Goal: Task Accomplishment & Management: Use online tool/utility

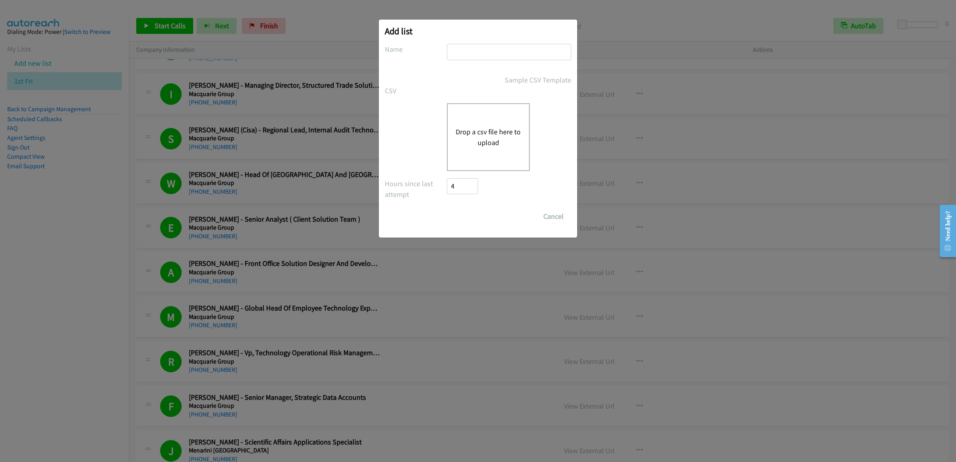
click at [523, 47] on input "text" at bounding box center [509, 52] width 124 height 16
type input "cisfri"
click at [489, 135] on button "Drop a csv file here to upload" at bounding box center [488, 137] width 65 height 22
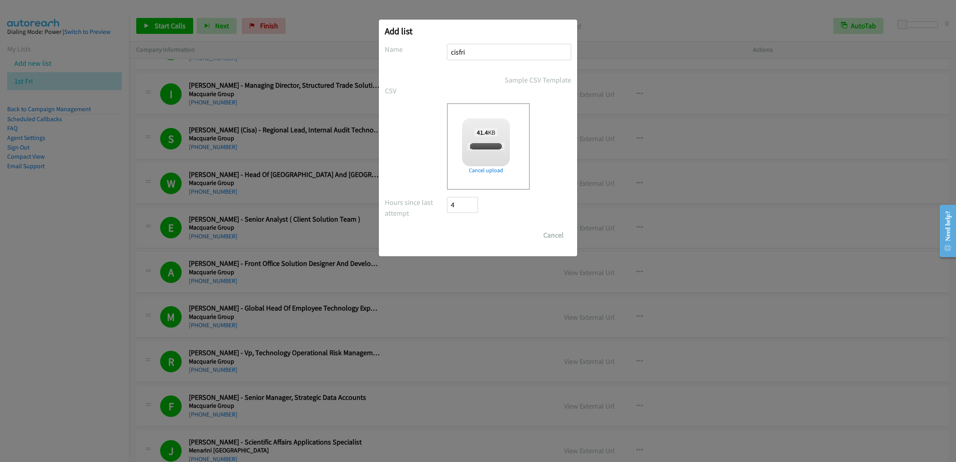
checkbox input "true"
drag, startPoint x: 474, startPoint y: 234, endPoint x: 350, endPoint y: 440, distance: 239.8
click at [474, 234] on input "Save List" at bounding box center [468, 235] width 42 height 16
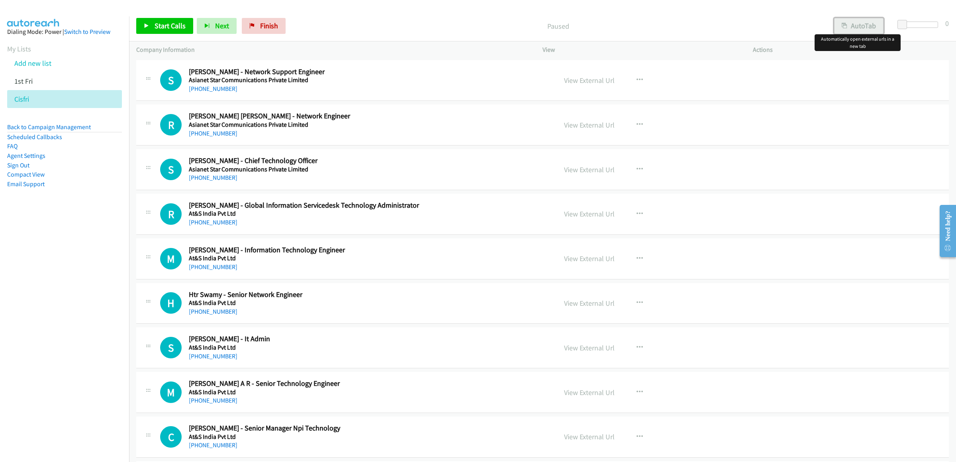
click at [855, 25] on button "AutoTab" at bounding box center [858, 26] width 49 height 16
click at [172, 33] on link "Start Calls" at bounding box center [164, 26] width 57 height 16
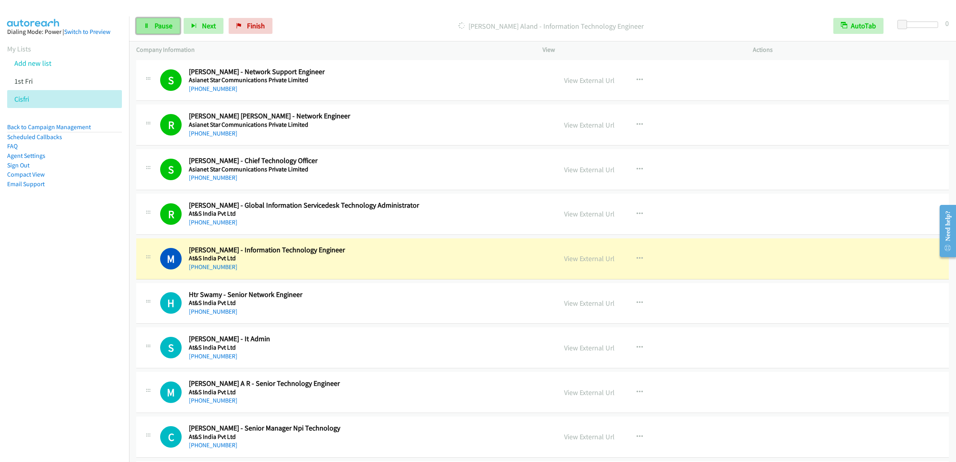
click at [165, 25] on span "Pause" at bounding box center [164, 25] width 18 height 9
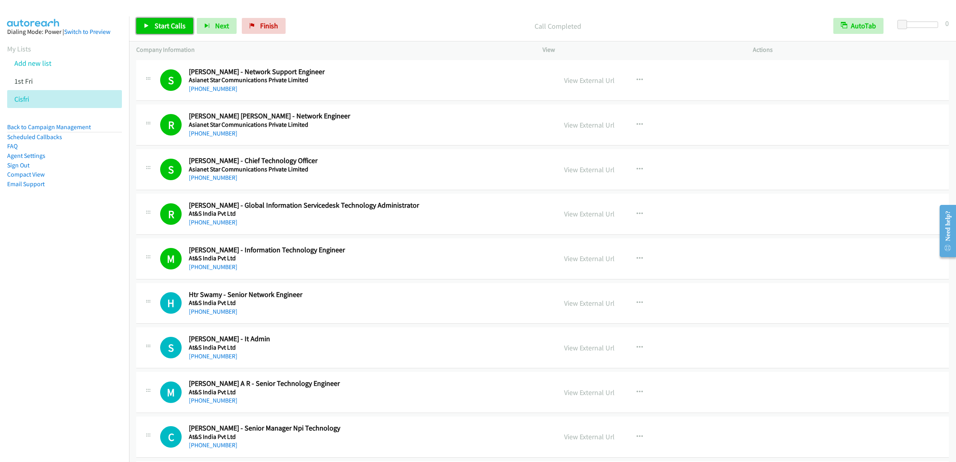
click at [143, 22] on link "Start Calls" at bounding box center [164, 26] width 57 height 16
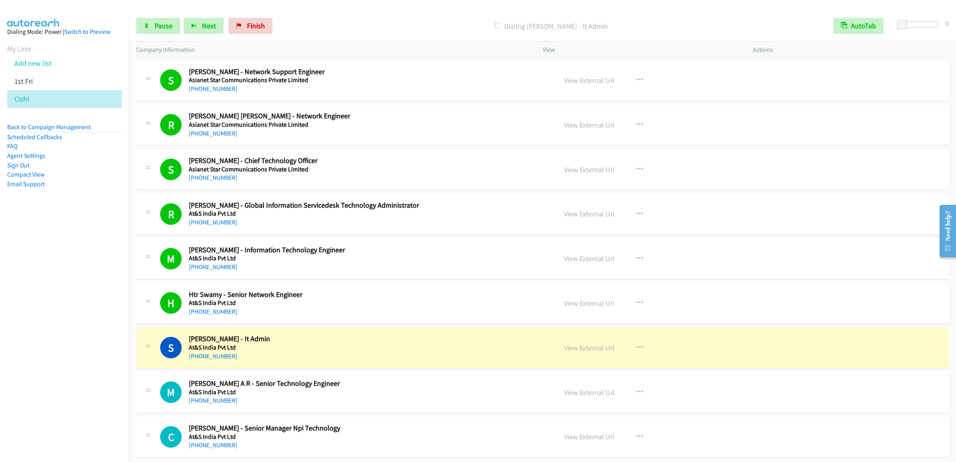
scroll to position [239, 0]
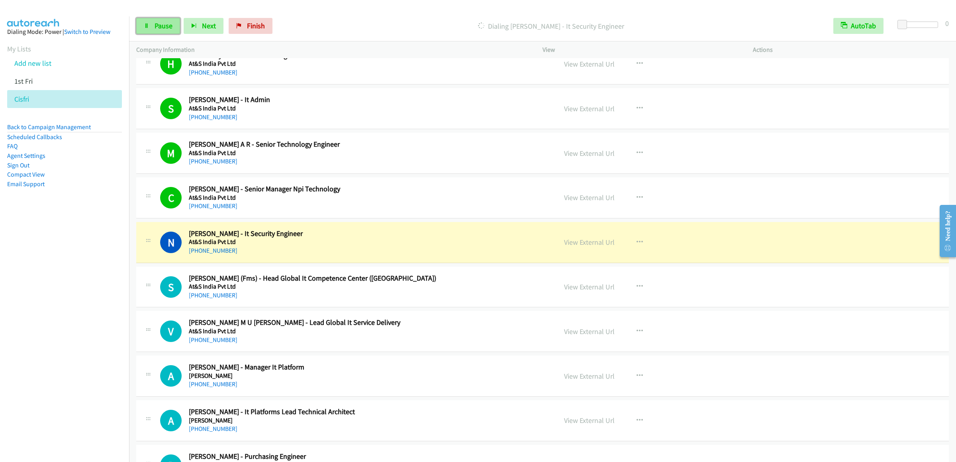
click at [144, 29] on link "Pause" at bounding box center [158, 26] width 44 height 16
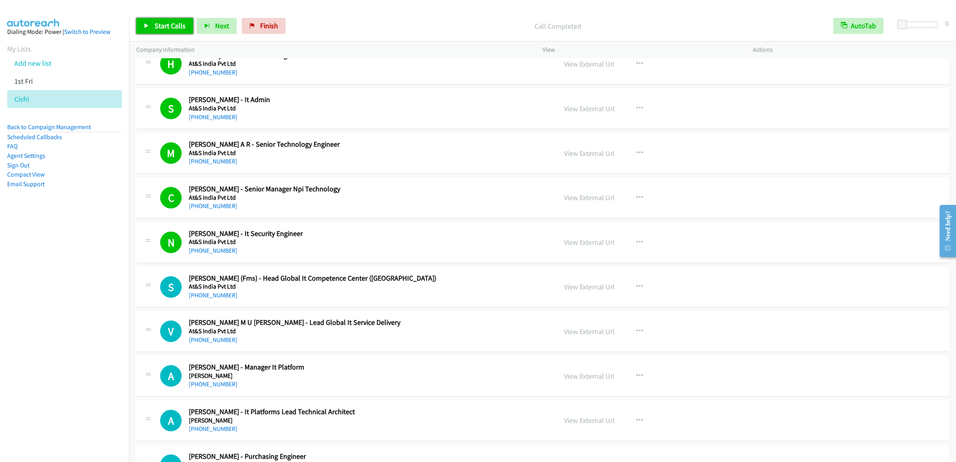
click at [155, 23] on span "Start Calls" at bounding box center [170, 25] width 31 height 9
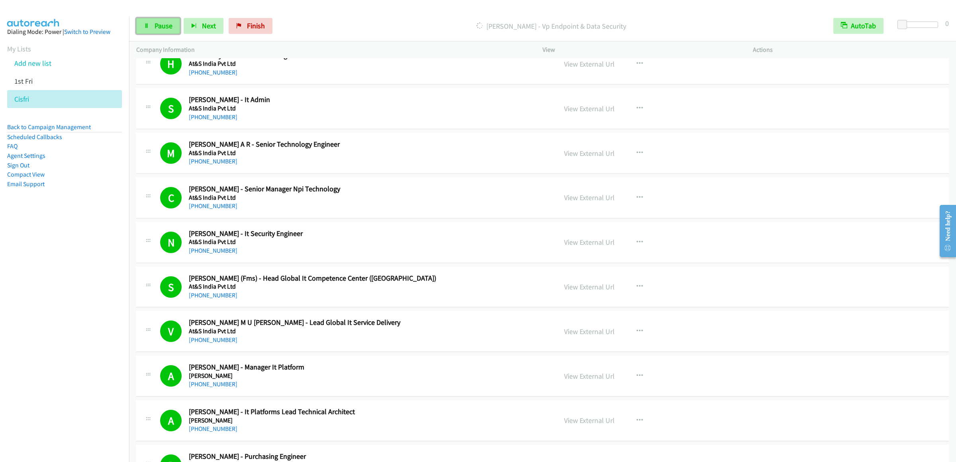
click at [152, 29] on link "Pause" at bounding box center [158, 26] width 44 height 16
click at [167, 24] on span "Start Calls" at bounding box center [170, 25] width 31 height 9
click at [158, 24] on span "Pause" at bounding box center [164, 25] width 18 height 9
click at [172, 20] on link "Start Calls" at bounding box center [164, 26] width 57 height 16
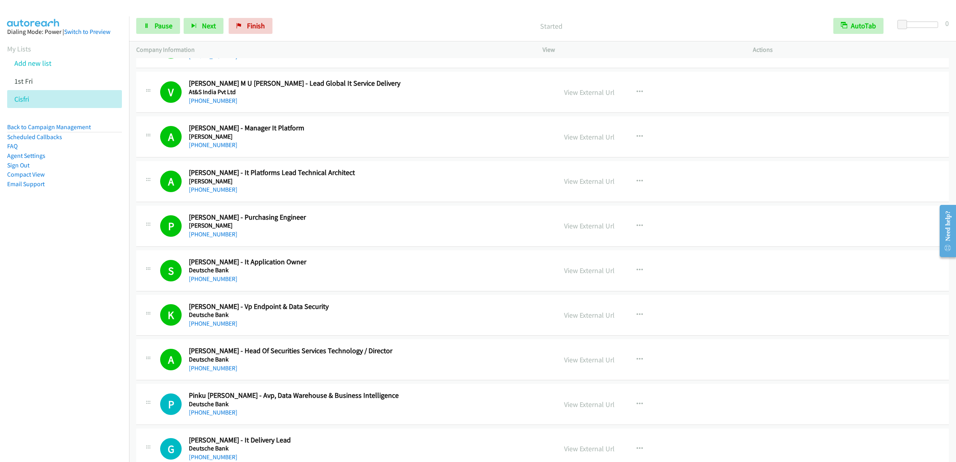
scroll to position [717, 0]
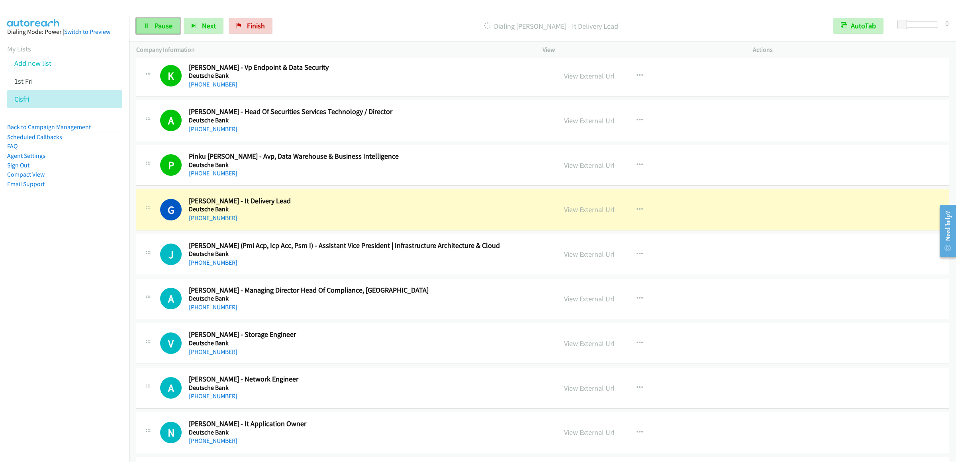
click at [164, 29] on span "Pause" at bounding box center [164, 25] width 18 height 9
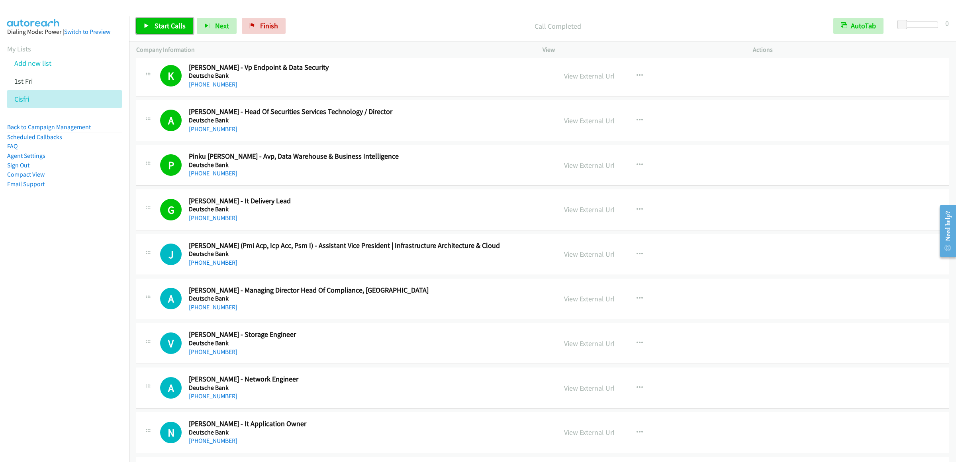
click at [169, 29] on span "Start Calls" at bounding box center [170, 25] width 31 height 9
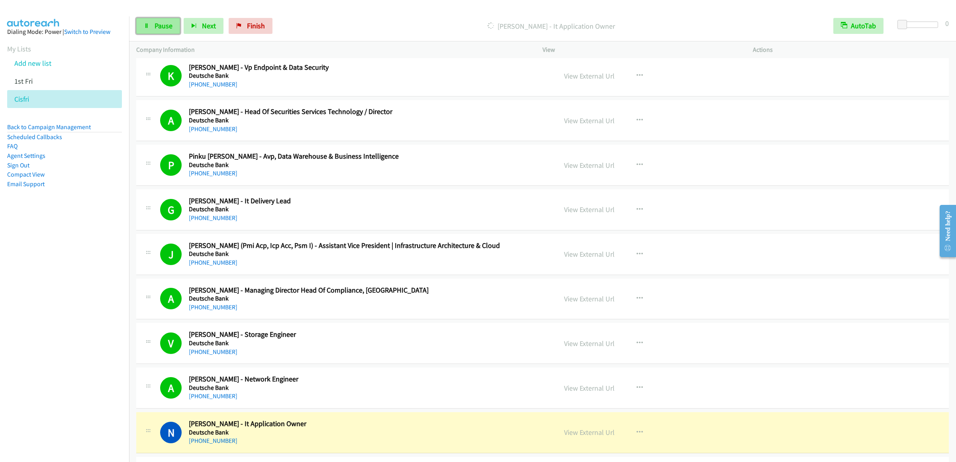
click at [144, 29] on link "Pause" at bounding box center [158, 26] width 44 height 16
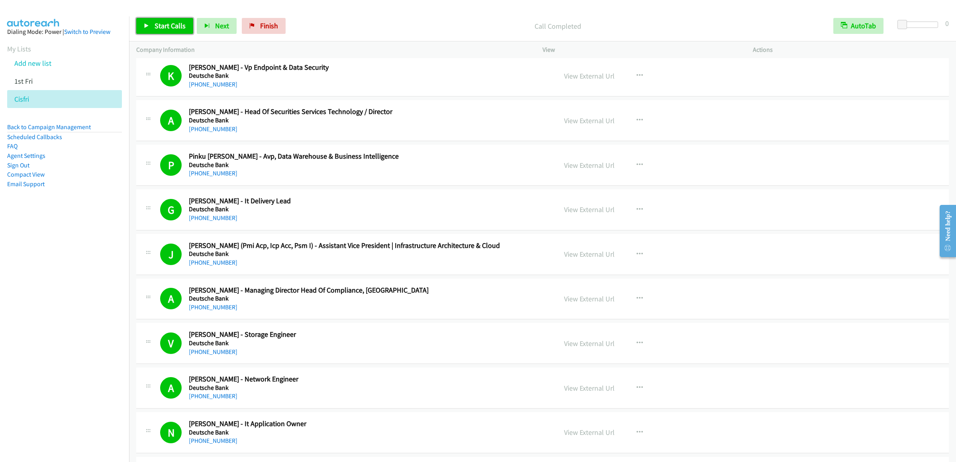
click at [151, 25] on link "Start Calls" at bounding box center [164, 26] width 57 height 16
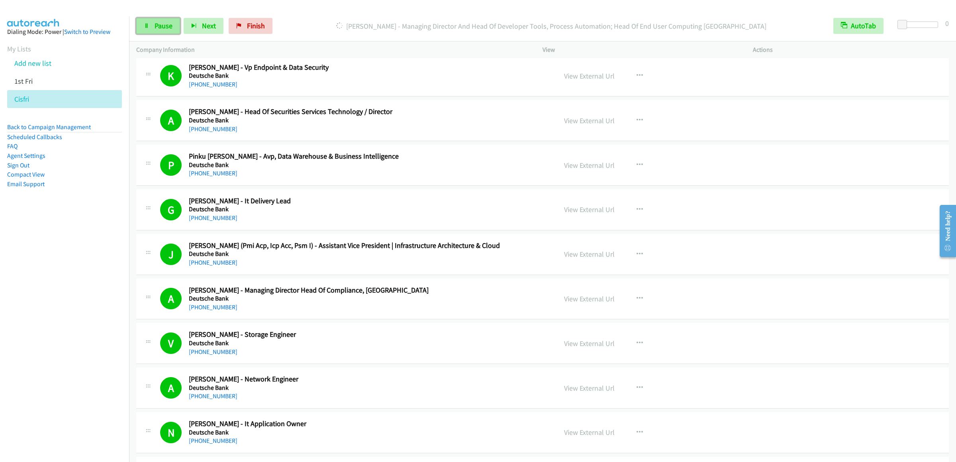
click at [149, 31] on link "Pause" at bounding box center [158, 26] width 44 height 16
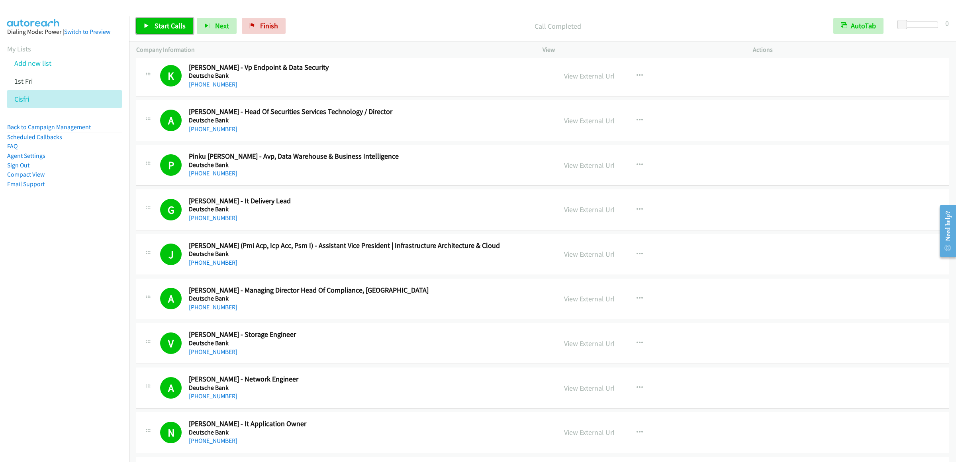
click at [155, 31] on link "Start Calls" at bounding box center [164, 26] width 57 height 16
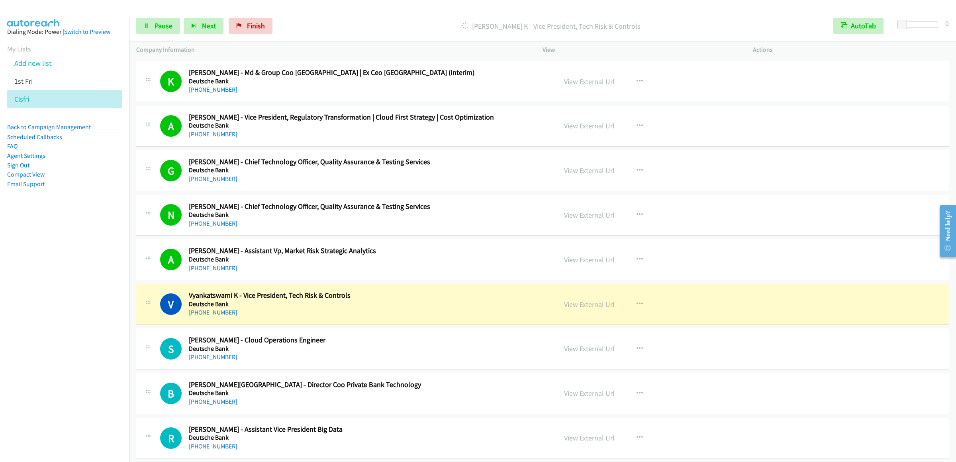
scroll to position [1752, 0]
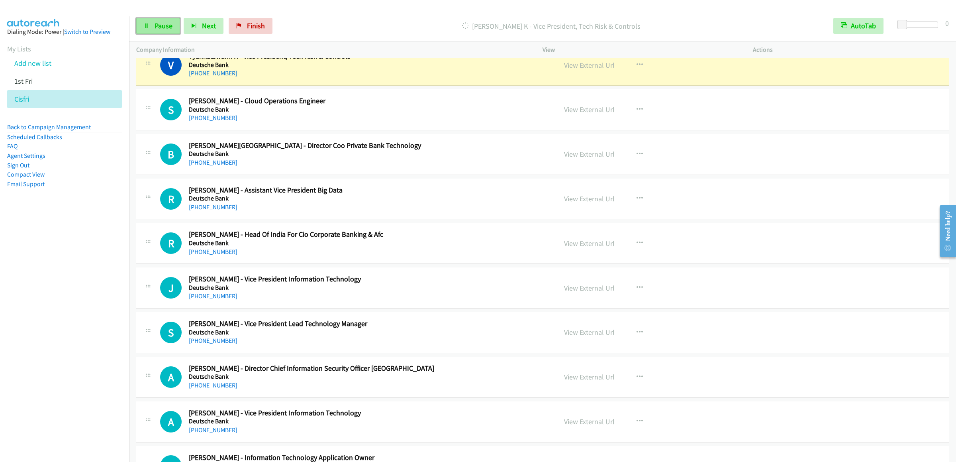
click at [165, 32] on link "Pause" at bounding box center [158, 26] width 44 height 16
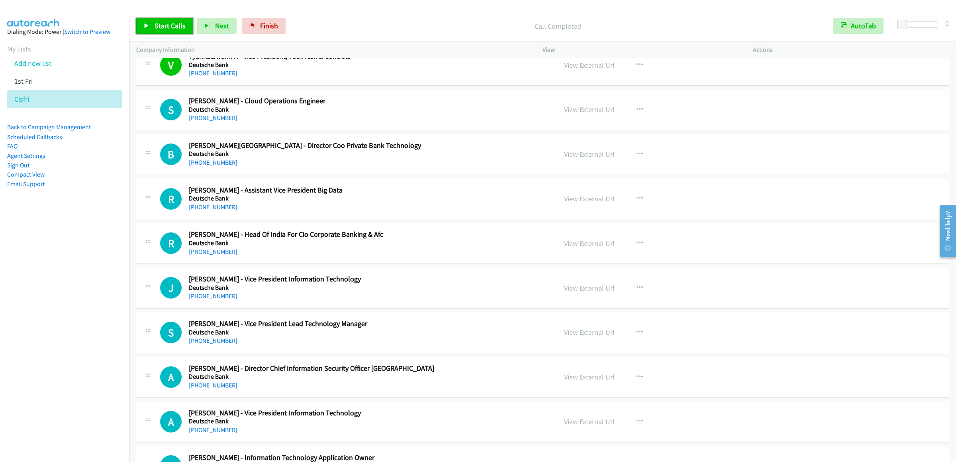
click at [163, 24] on span "Start Calls" at bounding box center [170, 25] width 31 height 9
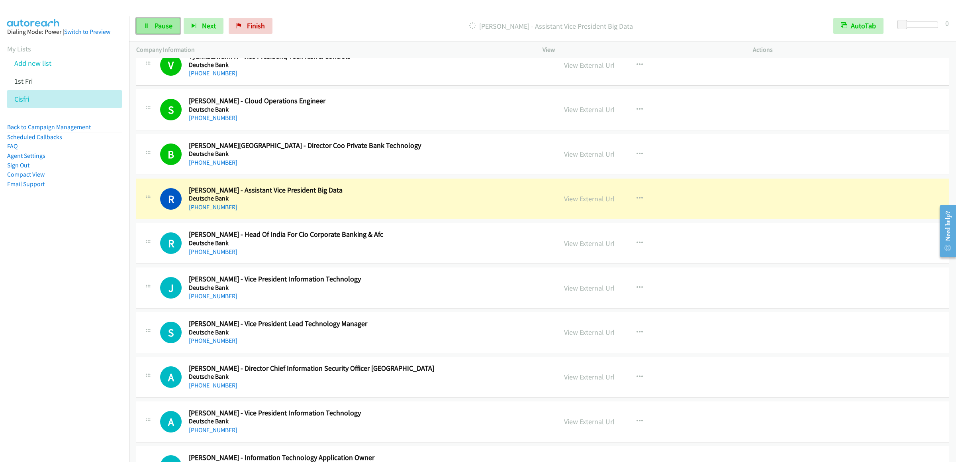
click at [149, 21] on link "Pause" at bounding box center [158, 26] width 44 height 16
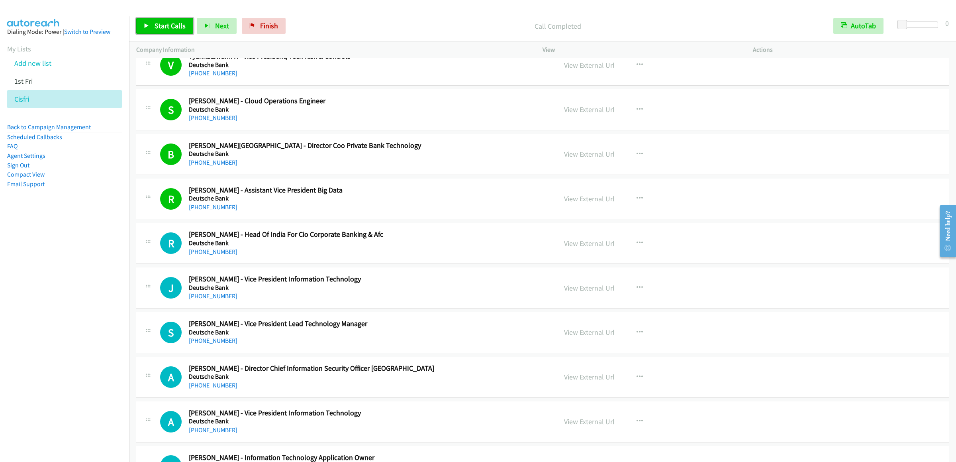
click at [176, 26] on span "Start Calls" at bounding box center [170, 25] width 31 height 9
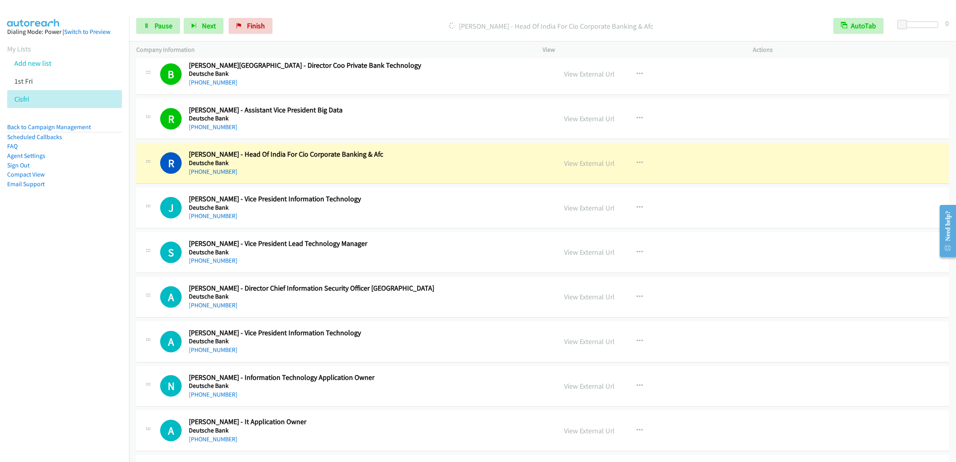
scroll to position [1912, 0]
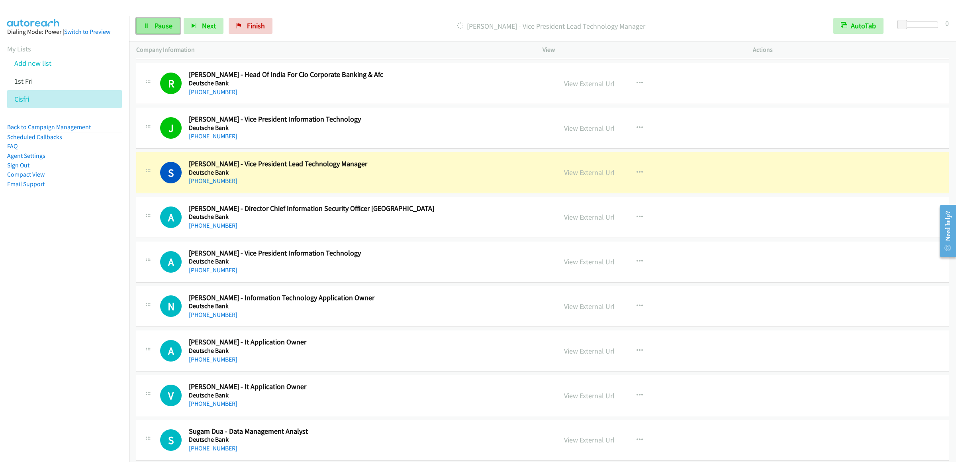
click at [157, 18] on link "Pause" at bounding box center [158, 26] width 44 height 16
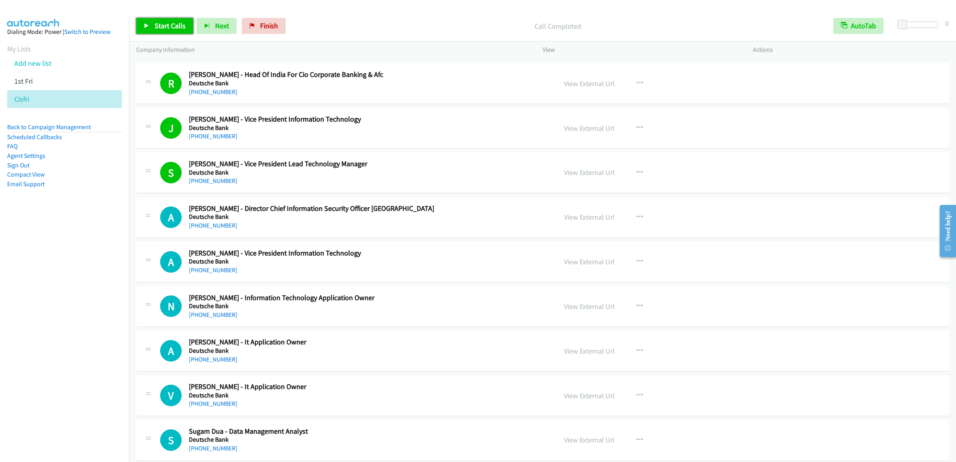
click at [172, 29] on span "Start Calls" at bounding box center [170, 25] width 31 height 9
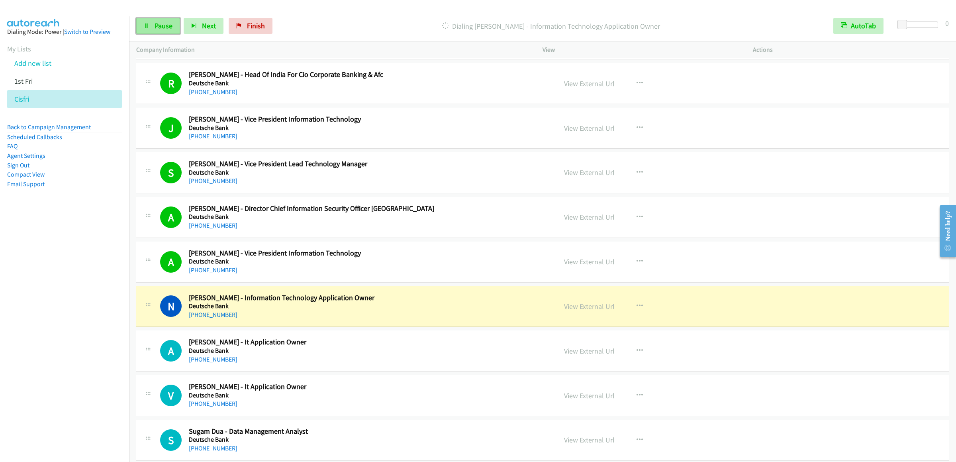
click at [166, 24] on span "Pause" at bounding box center [164, 25] width 18 height 9
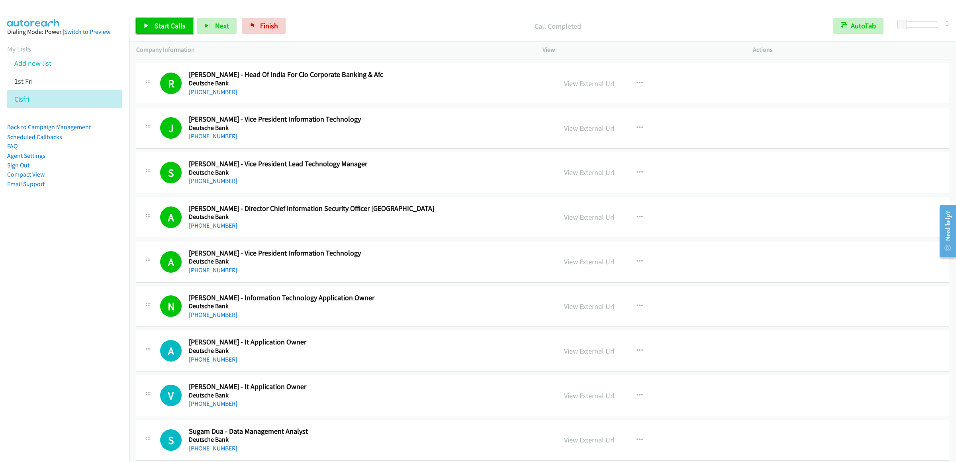
click at [165, 25] on span "Start Calls" at bounding box center [170, 25] width 31 height 9
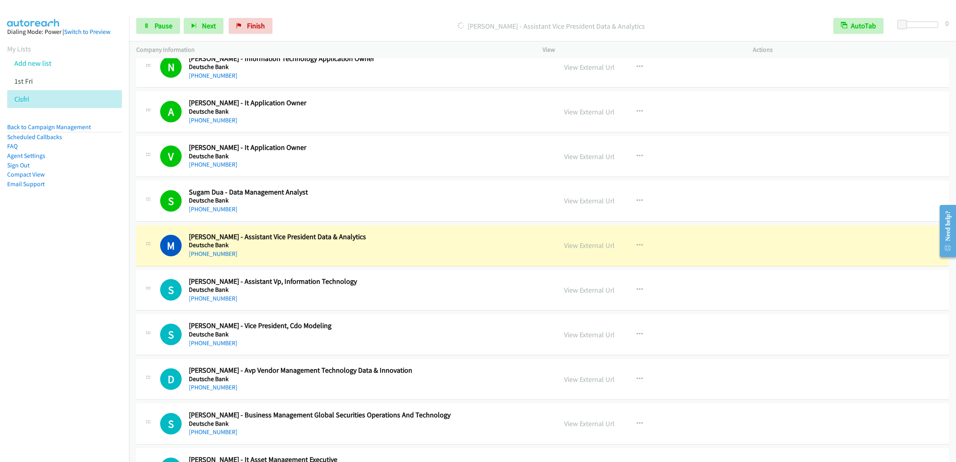
scroll to position [2310, 0]
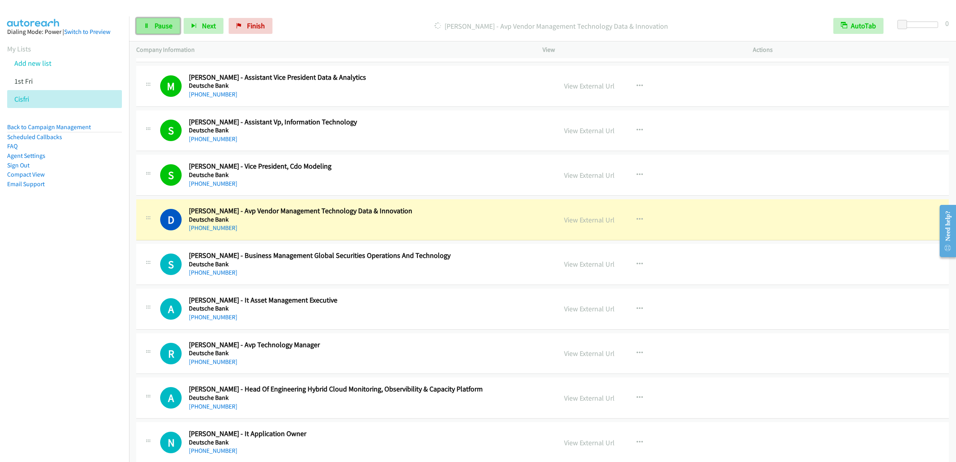
click at [165, 20] on link "Pause" at bounding box center [158, 26] width 44 height 16
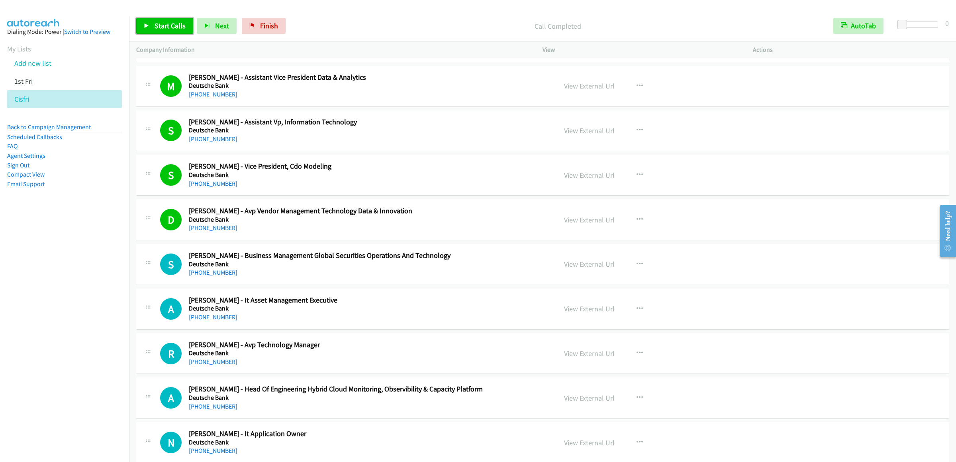
click at [167, 25] on span "Start Calls" at bounding box center [170, 25] width 31 height 9
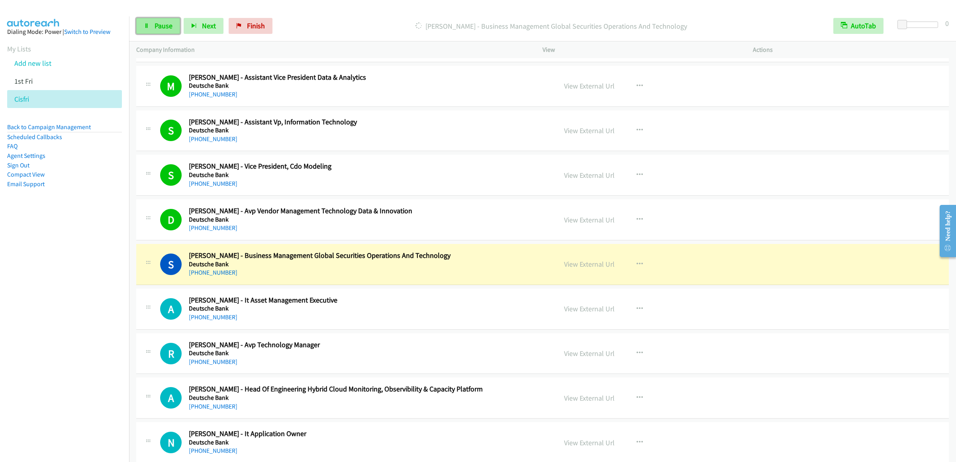
click at [146, 23] on link "Pause" at bounding box center [158, 26] width 44 height 16
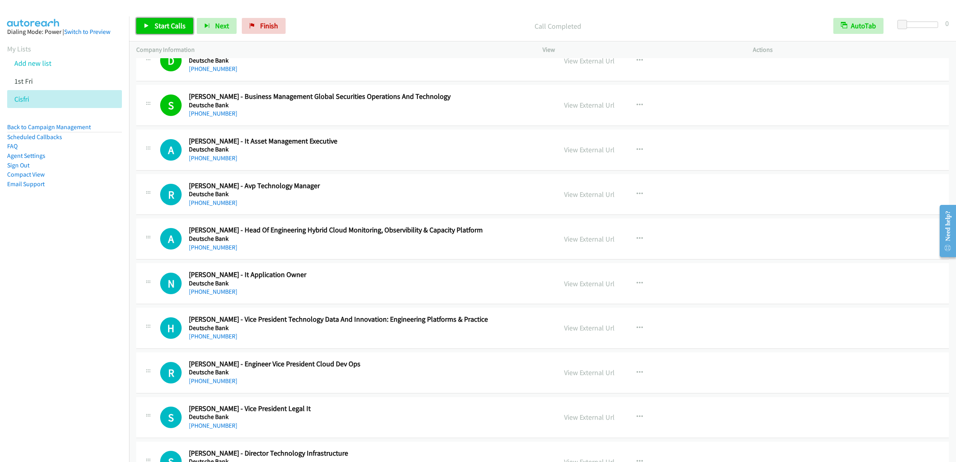
click at [161, 23] on span "Start Calls" at bounding box center [170, 25] width 31 height 9
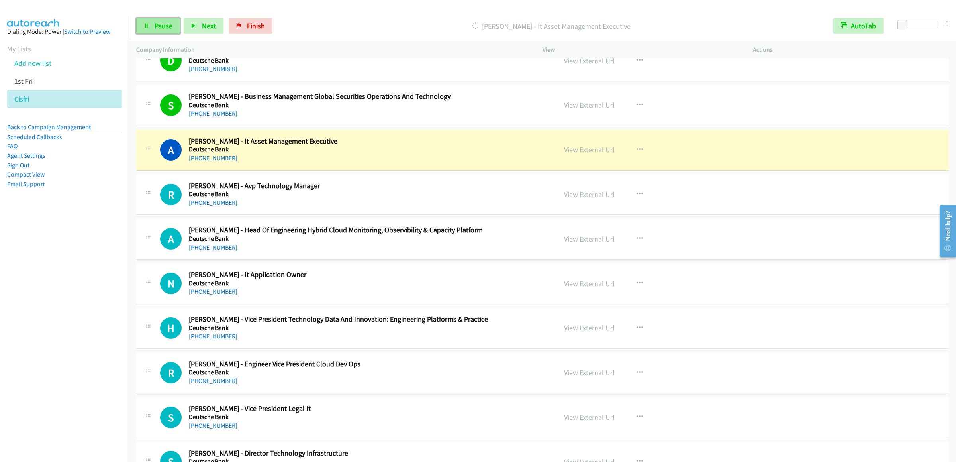
drag, startPoint x: 141, startPoint y: 28, endPoint x: 268, endPoint y: 48, distance: 128.2
click at [141, 28] on link "Pause" at bounding box center [158, 26] width 44 height 16
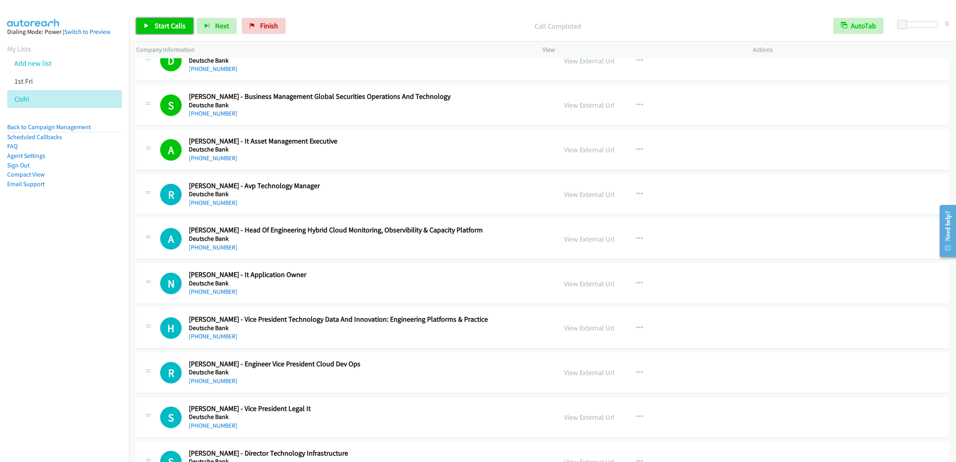
drag, startPoint x: 168, startPoint y: 25, endPoint x: 328, endPoint y: 286, distance: 305.5
click at [168, 25] on span "Start Calls" at bounding box center [170, 25] width 31 height 9
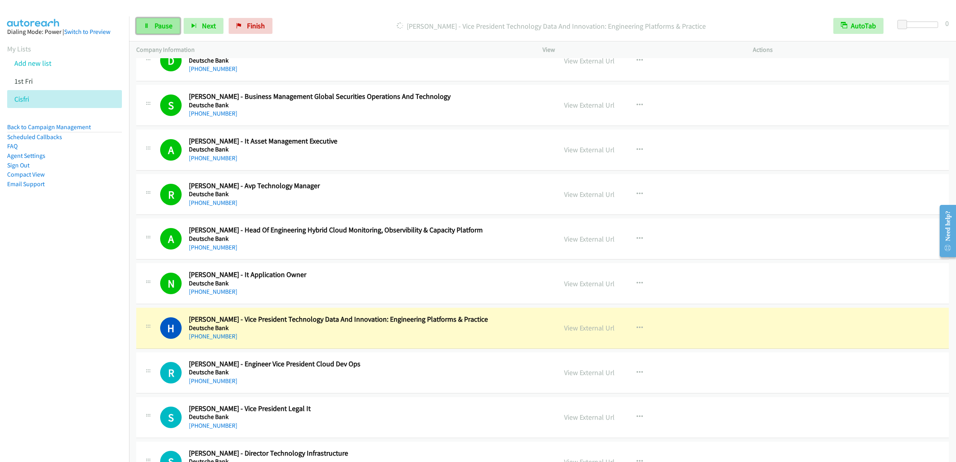
click at [146, 18] on link "Pause" at bounding box center [158, 26] width 44 height 16
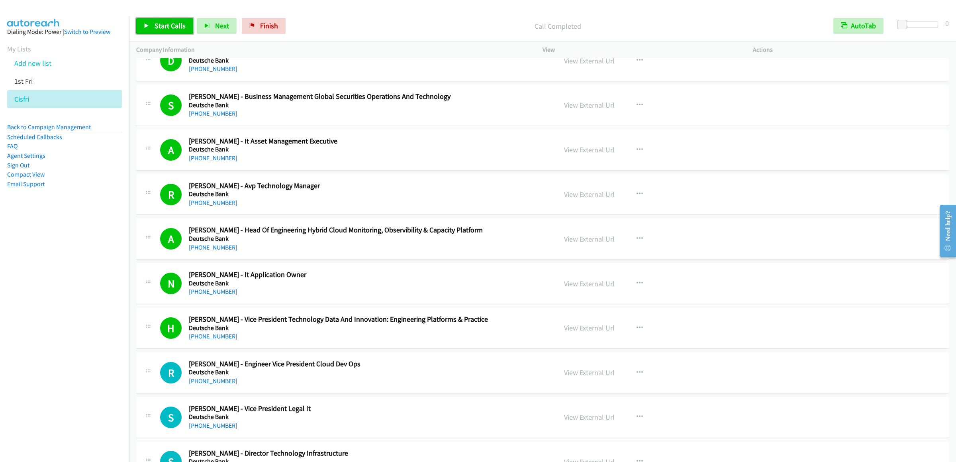
click at [173, 24] on span "Start Calls" at bounding box center [170, 25] width 31 height 9
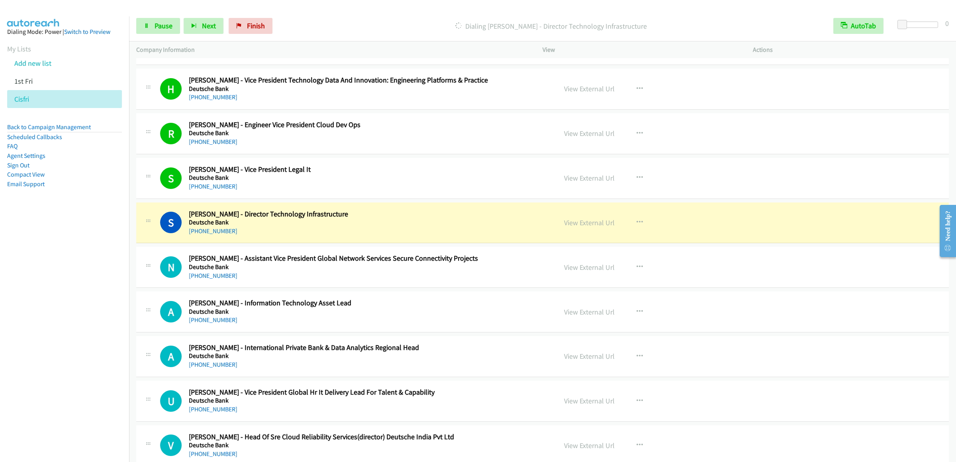
scroll to position [2868, 0]
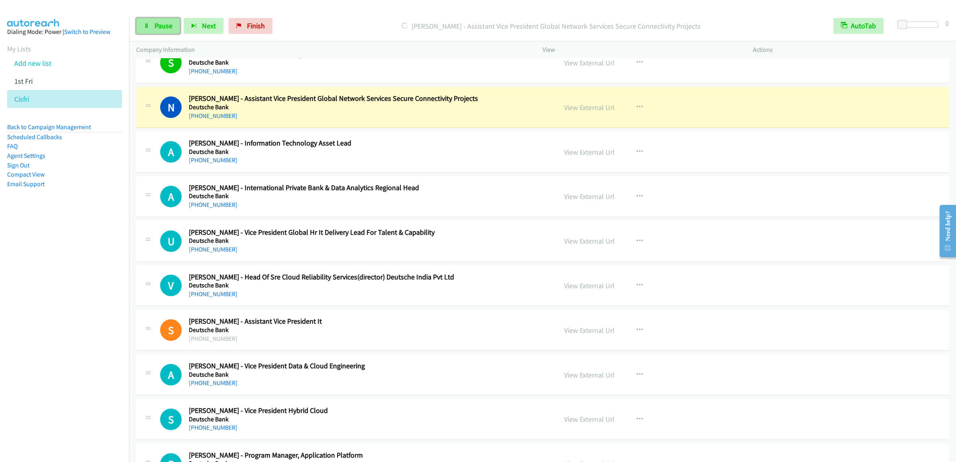
click at [156, 31] on link "Pause" at bounding box center [158, 26] width 44 height 16
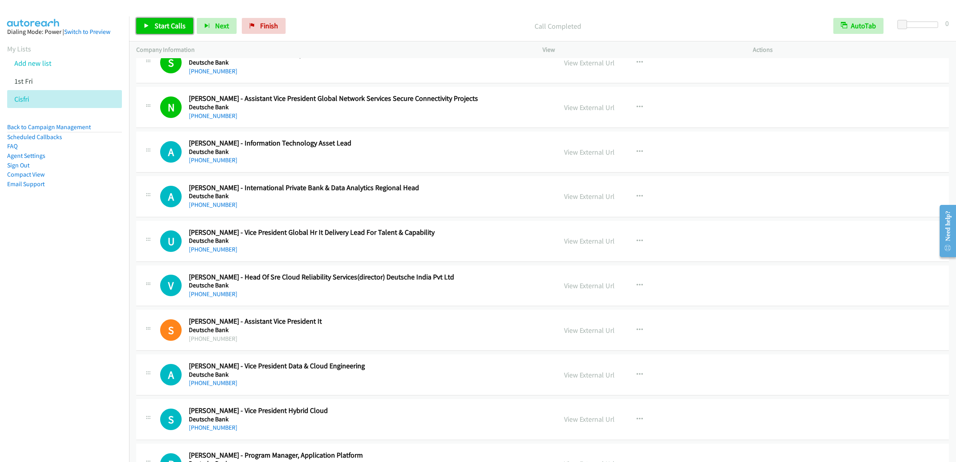
click at [169, 23] on span "Start Calls" at bounding box center [170, 25] width 31 height 9
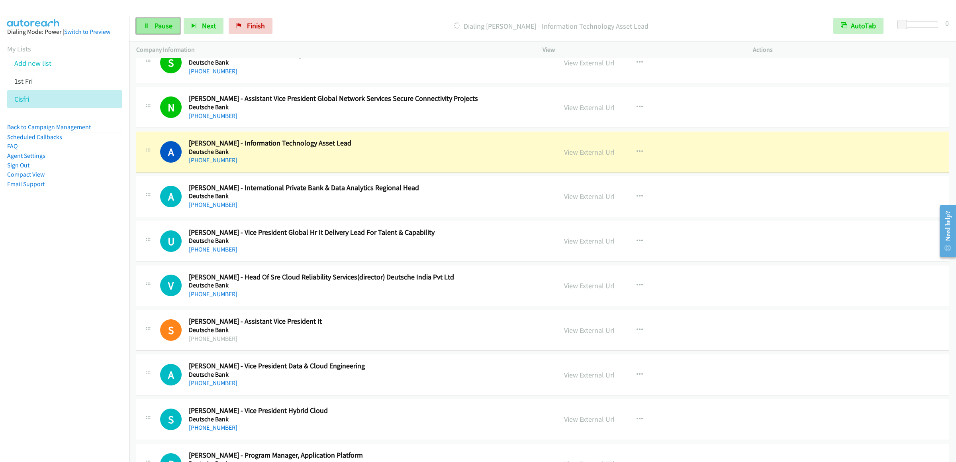
click at [153, 25] on link "Pause" at bounding box center [158, 26] width 44 height 16
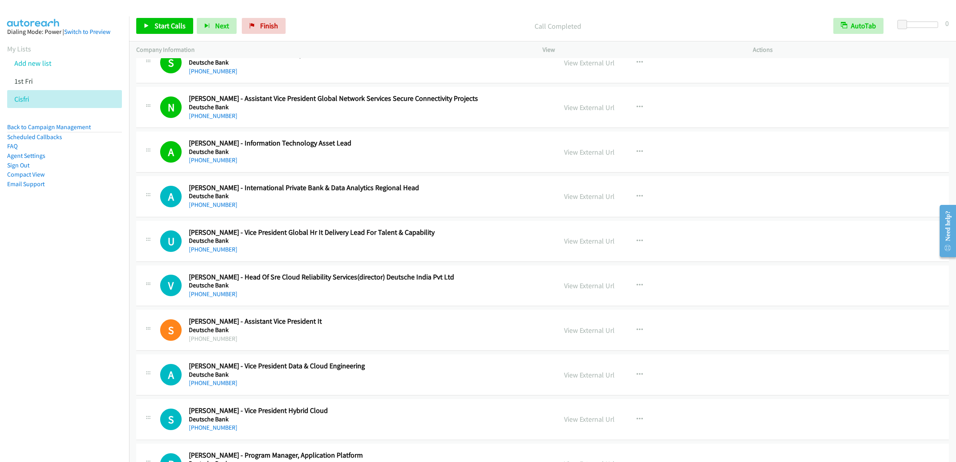
click at [152, 17] on div "Start Calls Pause Next Finish Call Completed AutoTab AutoTab 0" at bounding box center [542, 26] width 827 height 31
click at [158, 28] on span "Start Calls" at bounding box center [170, 25] width 31 height 9
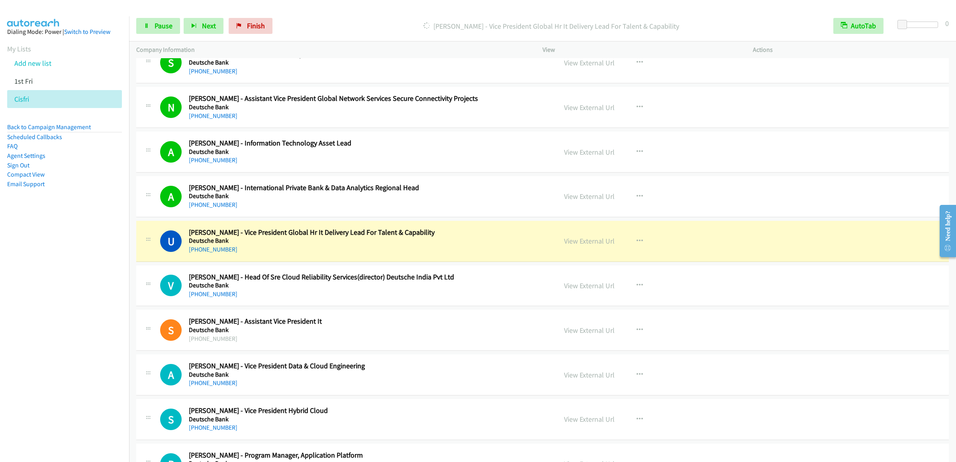
scroll to position [3028, 0]
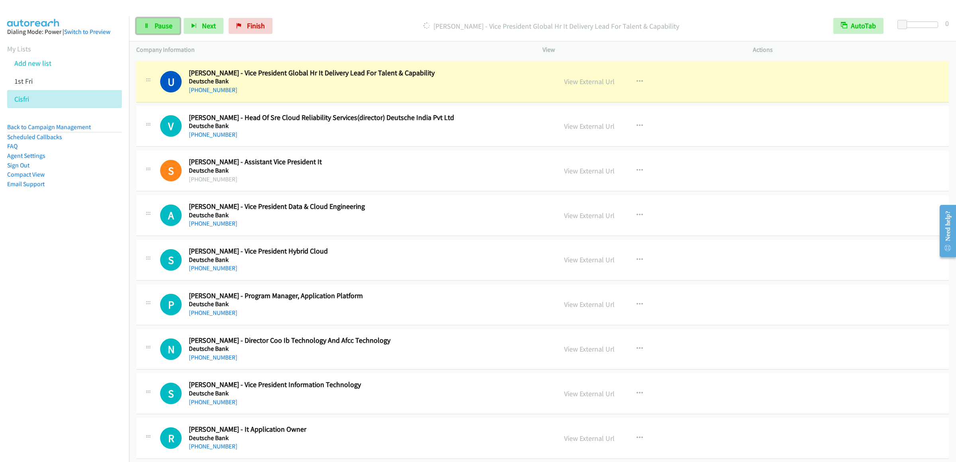
click at [149, 27] on icon at bounding box center [147, 27] width 6 height 6
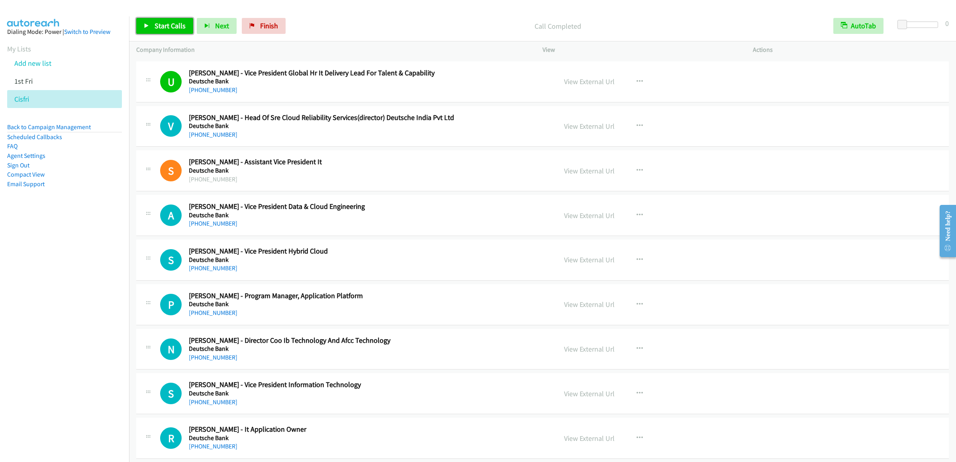
click at [158, 25] on span "Start Calls" at bounding box center [170, 25] width 31 height 9
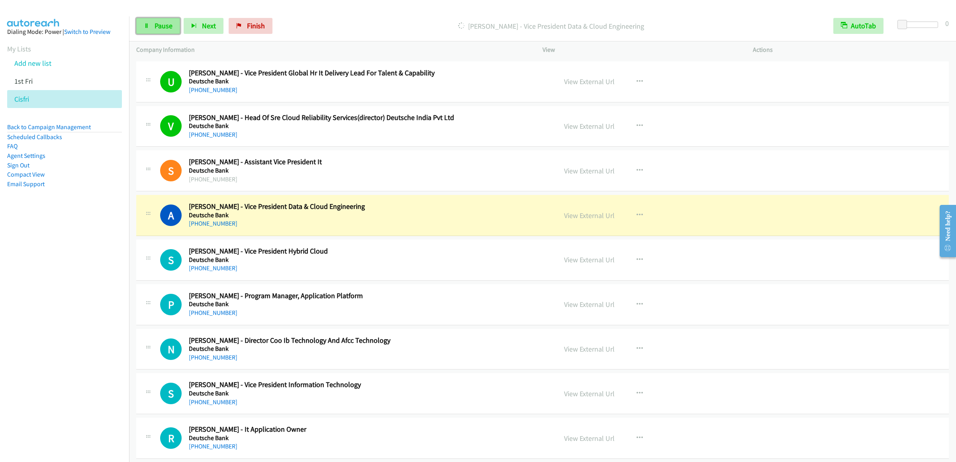
click at [157, 25] on span "Pause" at bounding box center [164, 25] width 18 height 9
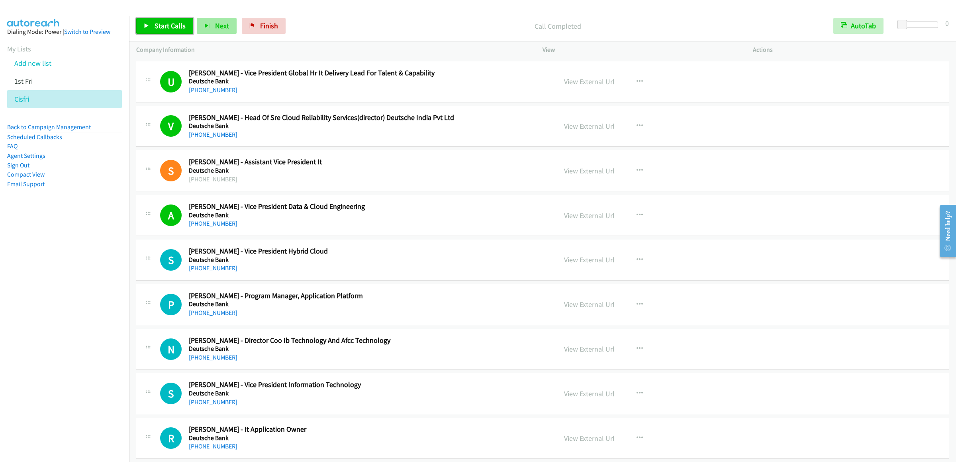
drag, startPoint x: 174, startPoint y: 24, endPoint x: 201, endPoint y: 22, distance: 27.2
click at [173, 24] on span "Start Calls" at bounding box center [170, 25] width 31 height 9
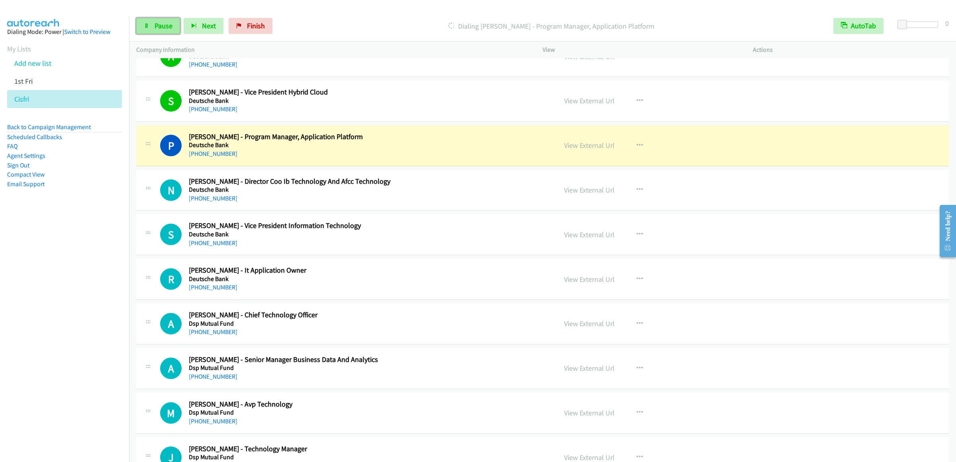
click at [152, 27] on link "Pause" at bounding box center [158, 26] width 44 height 16
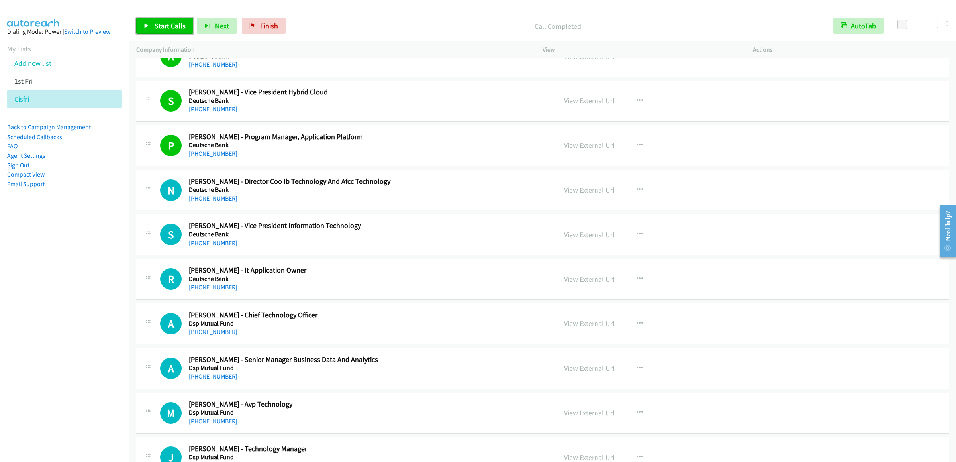
click at [173, 33] on link "Start Calls" at bounding box center [164, 26] width 57 height 16
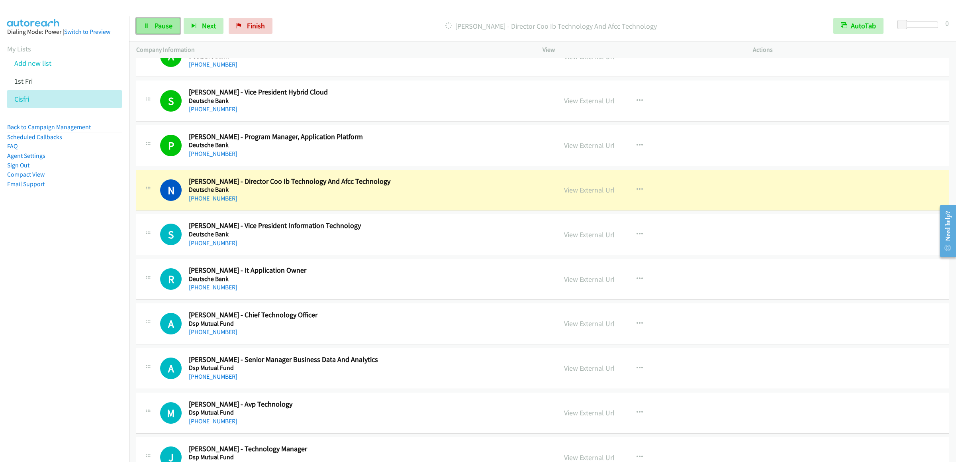
click at [151, 27] on link "Pause" at bounding box center [158, 26] width 44 height 16
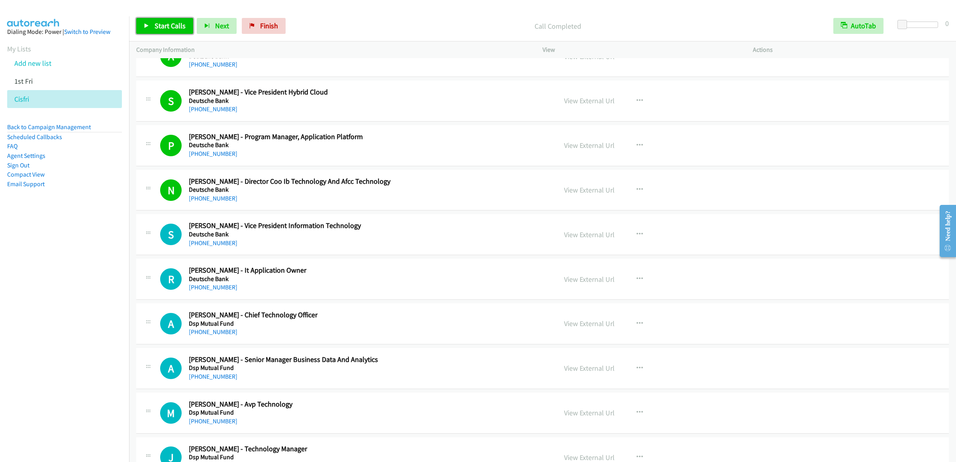
click at [167, 21] on link "Start Calls" at bounding box center [164, 26] width 57 height 16
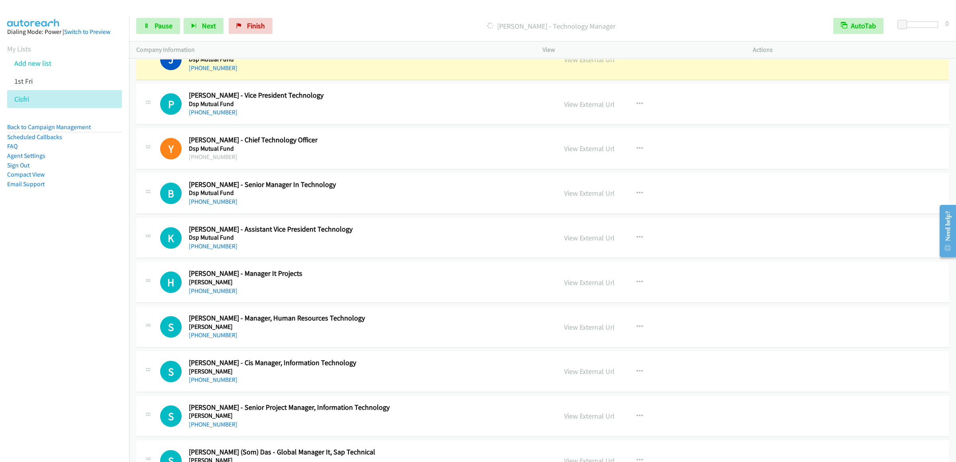
scroll to position [3506, 0]
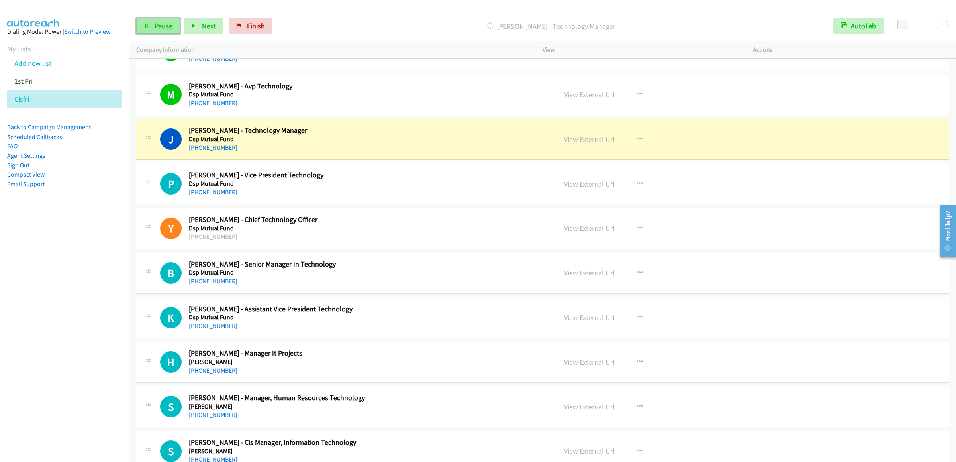
click at [162, 30] on span "Pause" at bounding box center [164, 25] width 18 height 9
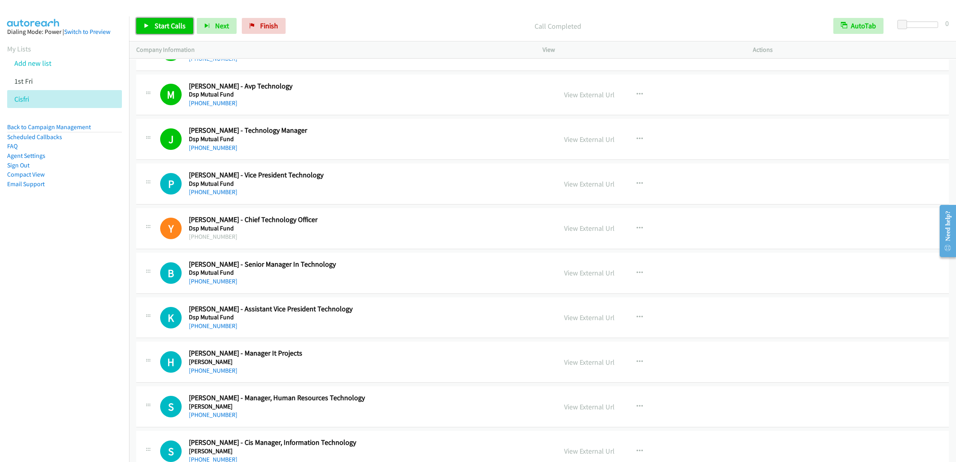
click at [161, 25] on span "Start Calls" at bounding box center [170, 25] width 31 height 9
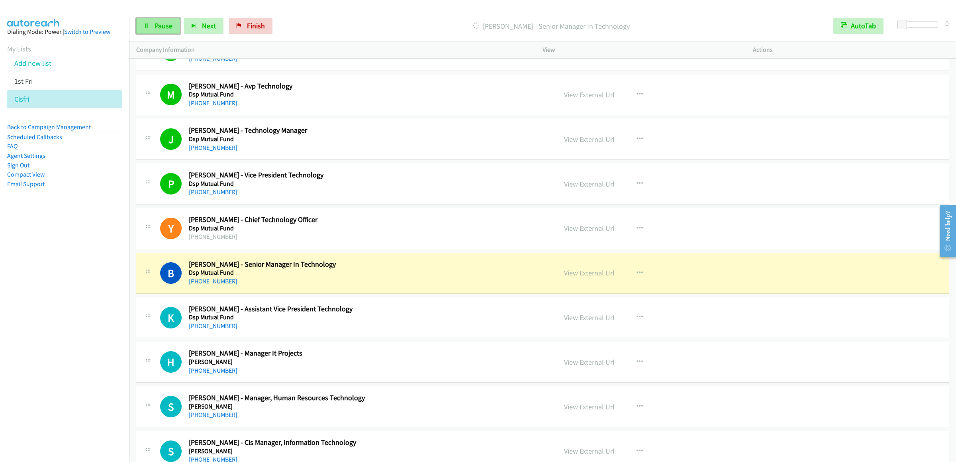
click at [164, 30] on link "Pause" at bounding box center [158, 26] width 44 height 16
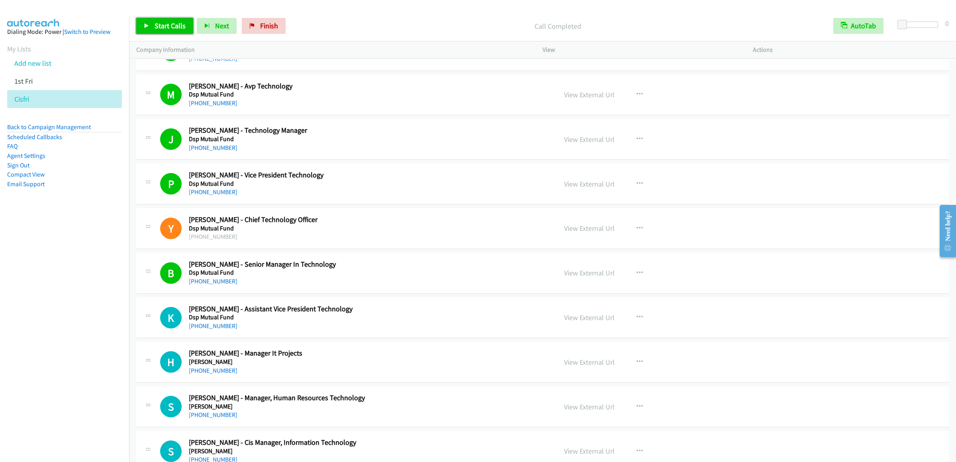
click at [167, 30] on link "Start Calls" at bounding box center [164, 26] width 57 height 16
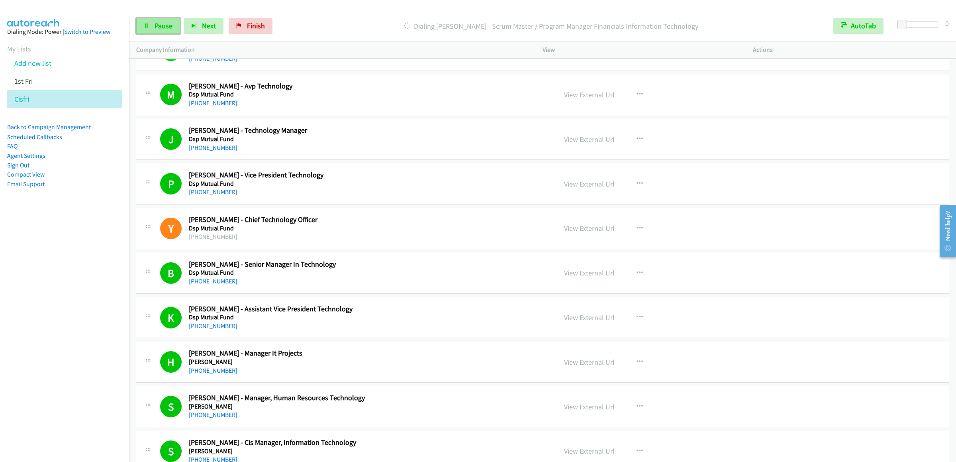
click at [161, 20] on link "Pause" at bounding box center [158, 26] width 44 height 16
click at [155, 23] on span "Start Calls" at bounding box center [170, 25] width 31 height 9
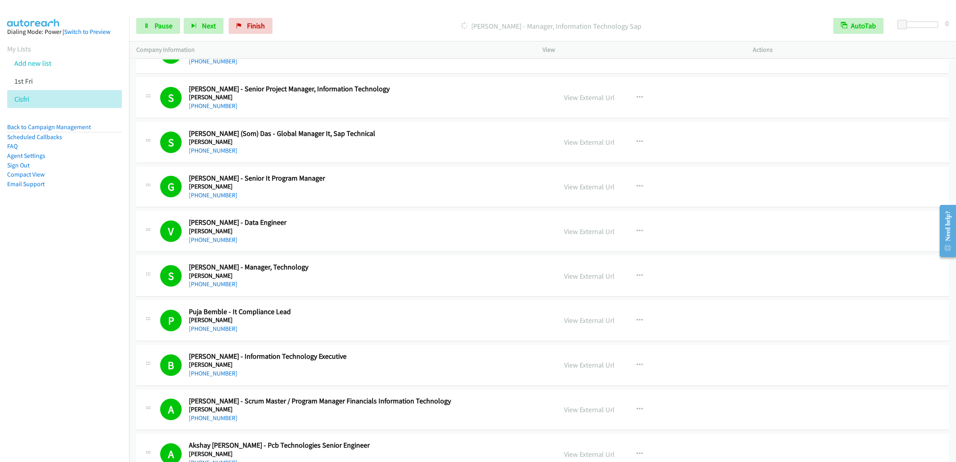
scroll to position [4223, 0]
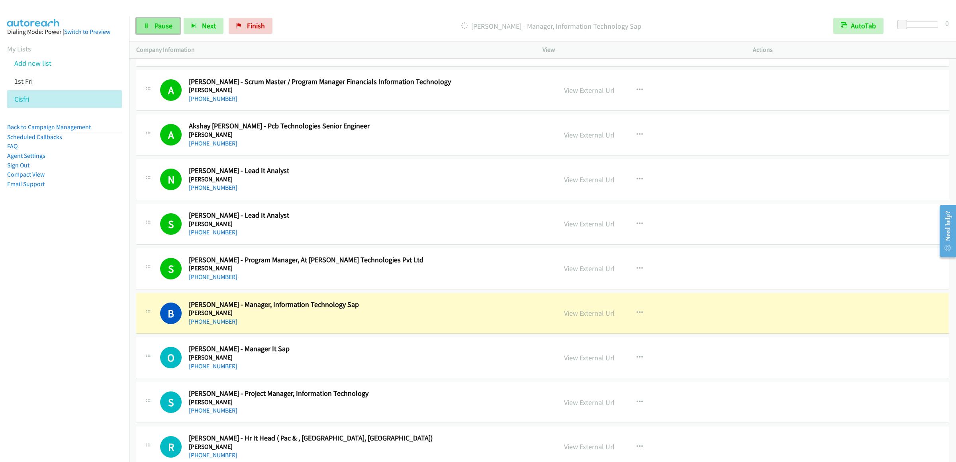
click at [164, 29] on span "Pause" at bounding box center [164, 25] width 18 height 9
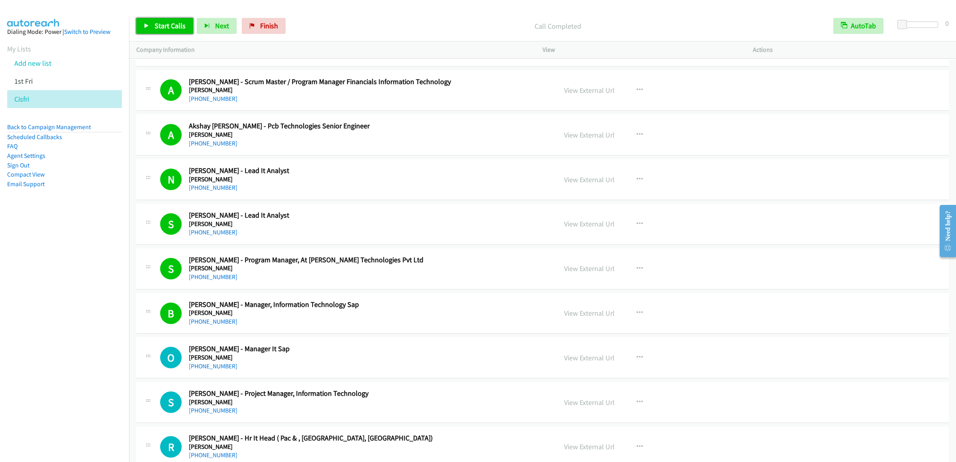
click at [163, 27] on span "Start Calls" at bounding box center [170, 25] width 31 height 9
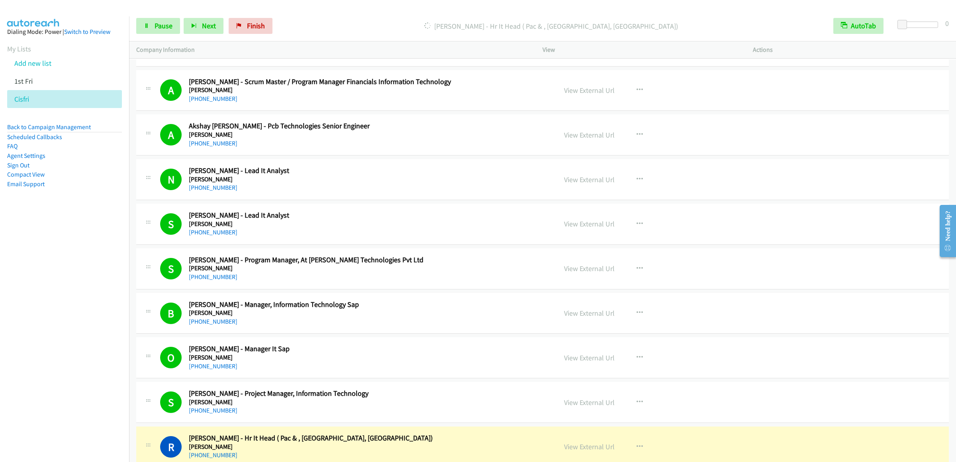
scroll to position [4541, 0]
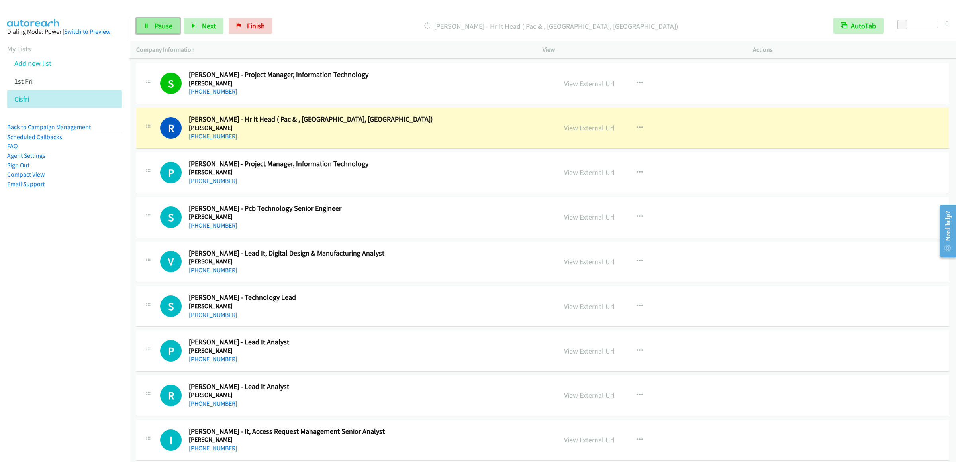
click at [151, 25] on link "Pause" at bounding box center [158, 26] width 44 height 16
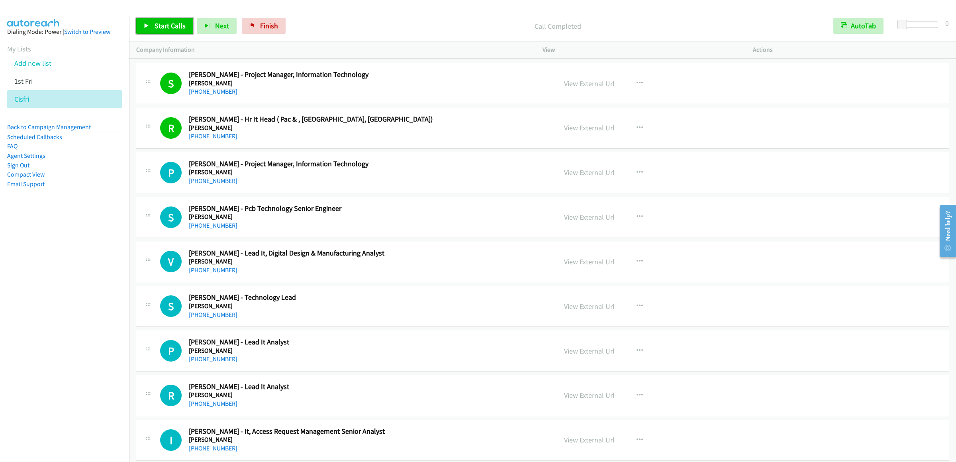
click at [167, 29] on span "Start Calls" at bounding box center [170, 25] width 31 height 9
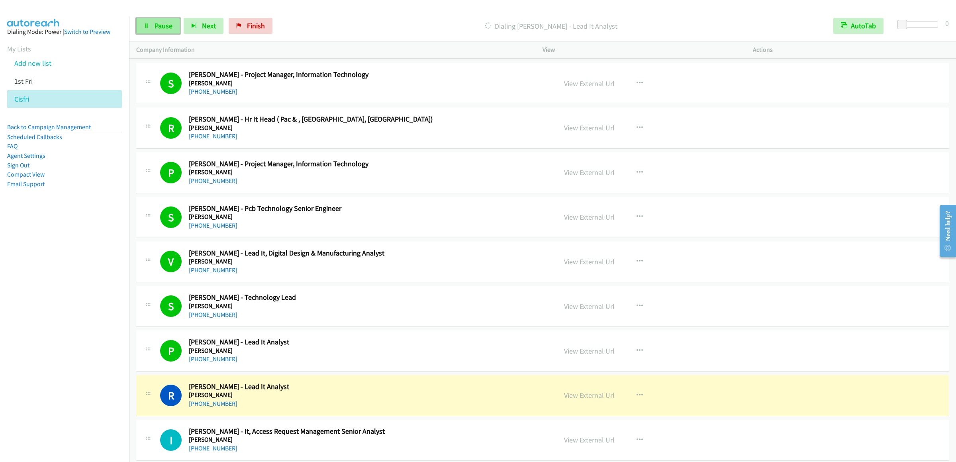
click at [156, 23] on span "Pause" at bounding box center [164, 25] width 18 height 9
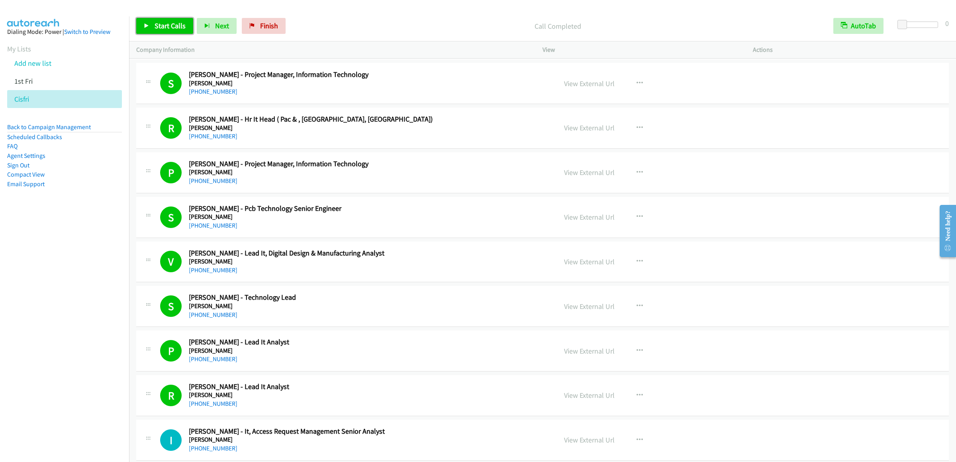
click at [171, 33] on link "Start Calls" at bounding box center [164, 26] width 57 height 16
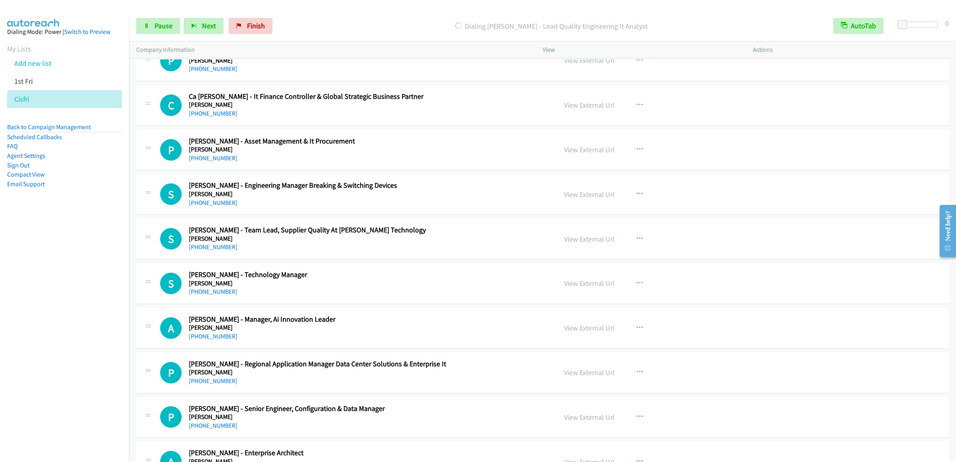
scroll to position [4940, 0]
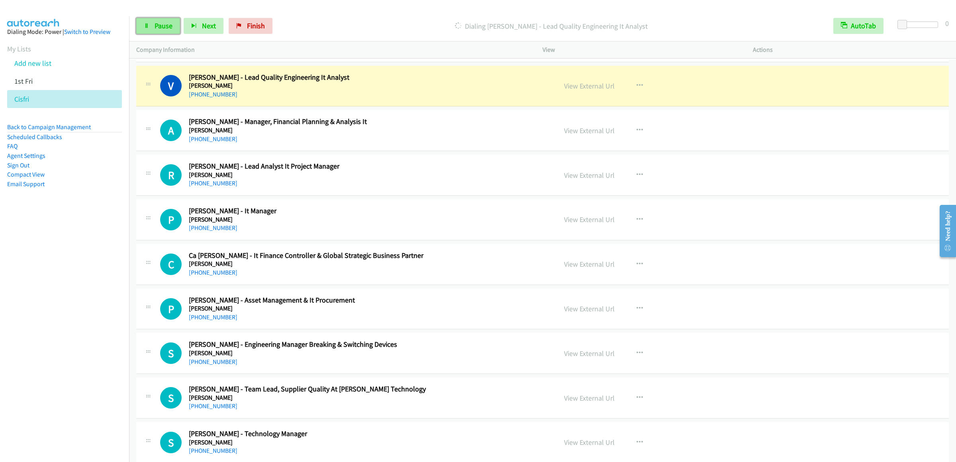
click at [151, 27] on link "Pause" at bounding box center [158, 26] width 44 height 16
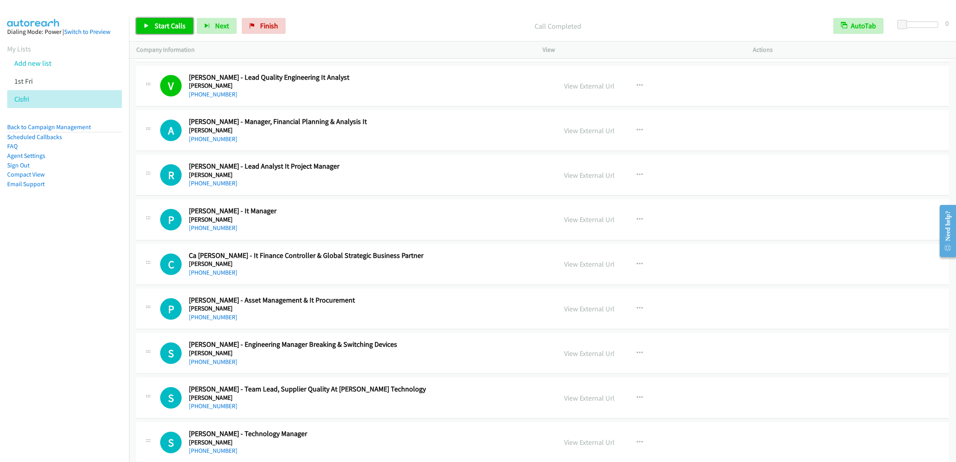
click at [171, 23] on span "Start Calls" at bounding box center [170, 25] width 31 height 9
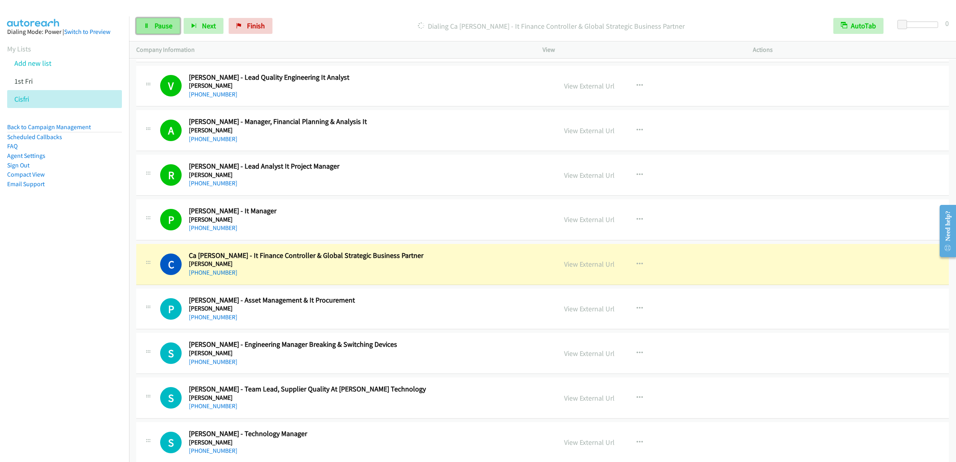
click at [172, 27] on link "Pause" at bounding box center [158, 26] width 44 height 16
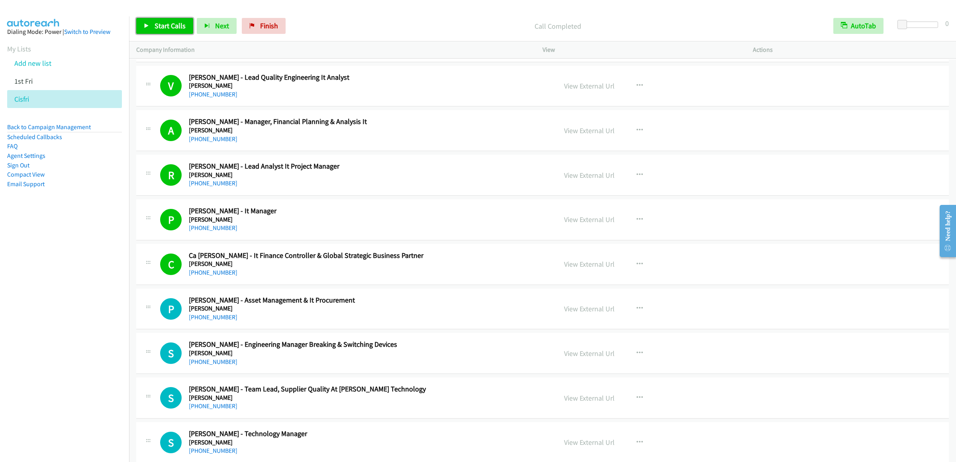
click at [157, 28] on span "Start Calls" at bounding box center [170, 25] width 31 height 9
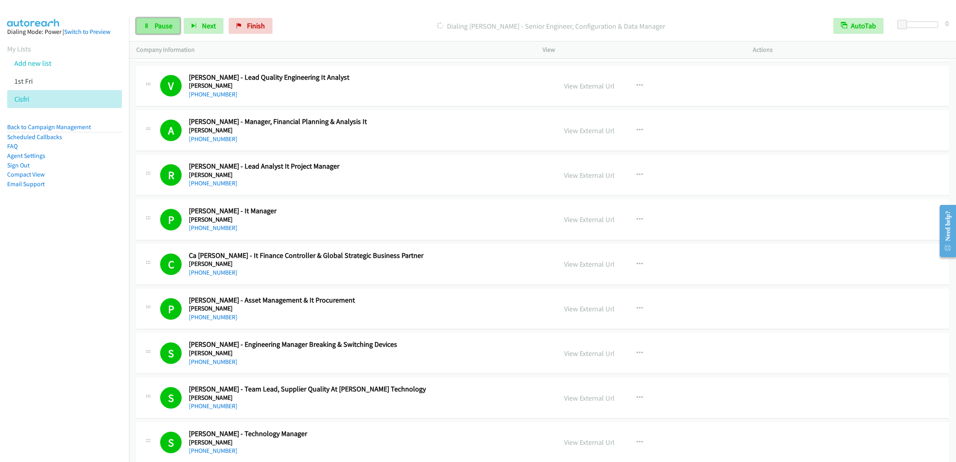
click at [149, 25] on link "Pause" at bounding box center [158, 26] width 44 height 16
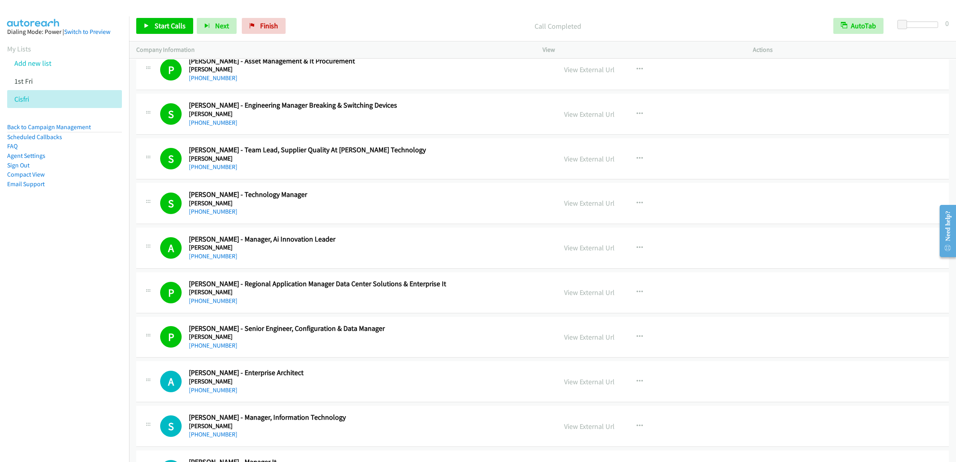
scroll to position [5338, 0]
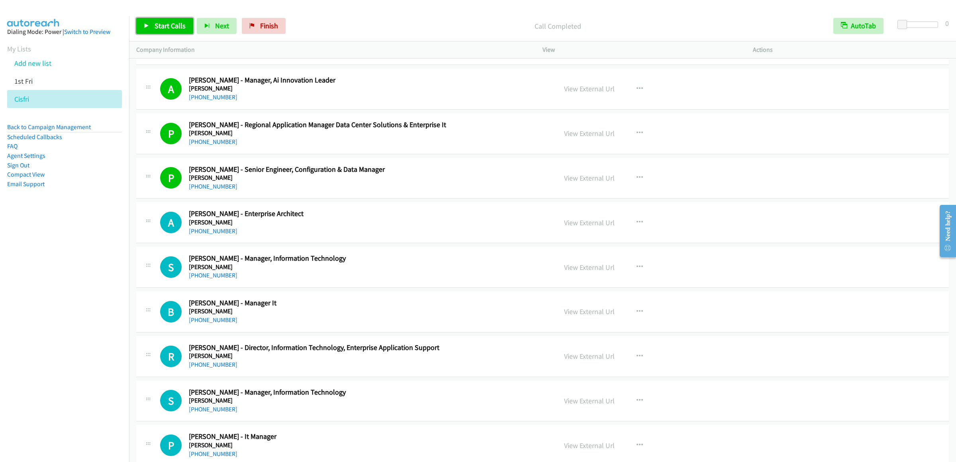
click at [168, 30] on span "Start Calls" at bounding box center [170, 25] width 31 height 9
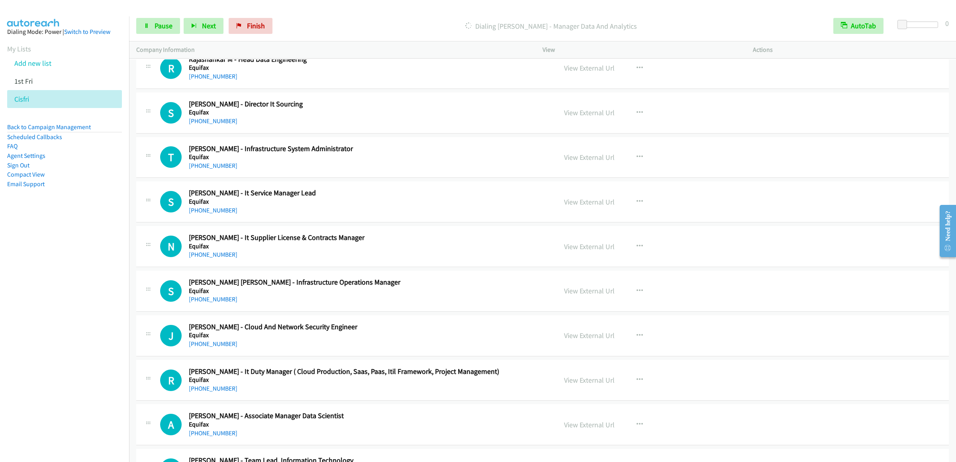
scroll to position [6214, 0]
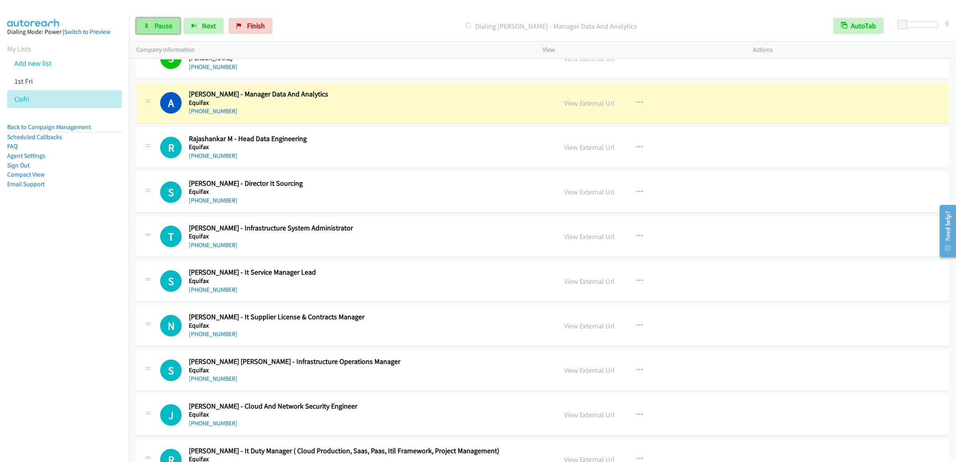
click at [158, 20] on link "Pause" at bounding box center [158, 26] width 44 height 16
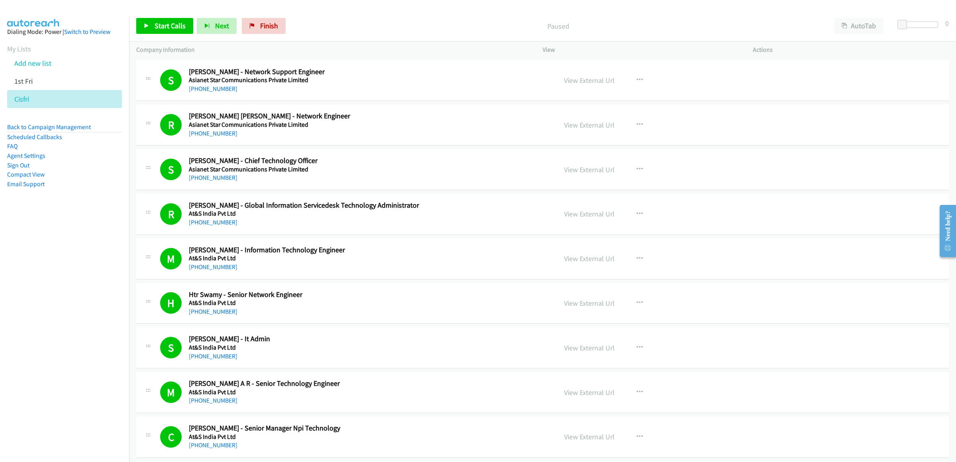
click at [857, 11] on div "Start Calls Pause Next Finish Paused AutoTab AutoTab 0" at bounding box center [542, 26] width 827 height 31
click at [849, 33] on button "AutoTab" at bounding box center [858, 26] width 49 height 16
click at [758, 9] on div at bounding box center [474, 15] width 949 height 31
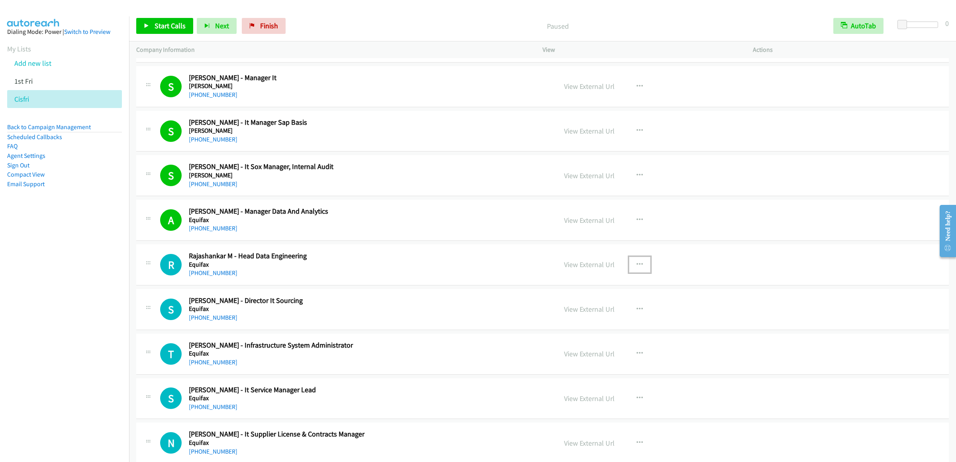
click at [637, 268] on icon "button" at bounding box center [640, 264] width 6 height 6
click at [576, 325] on link "Start Calls Here" at bounding box center [597, 317] width 106 height 16
click at [162, 29] on span "Start Calls" at bounding box center [170, 25] width 31 height 9
click at [635, 317] on button "button" at bounding box center [640, 309] width 22 height 16
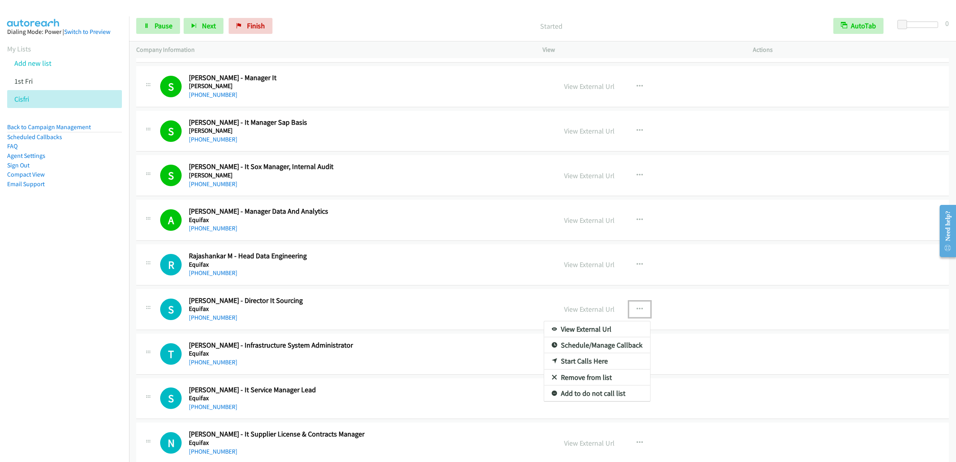
click at [159, 29] on div at bounding box center [478, 231] width 956 height 462
click at [639, 317] on button "button" at bounding box center [640, 309] width 22 height 16
click at [566, 369] on link "Start Calls Here" at bounding box center [597, 361] width 106 height 16
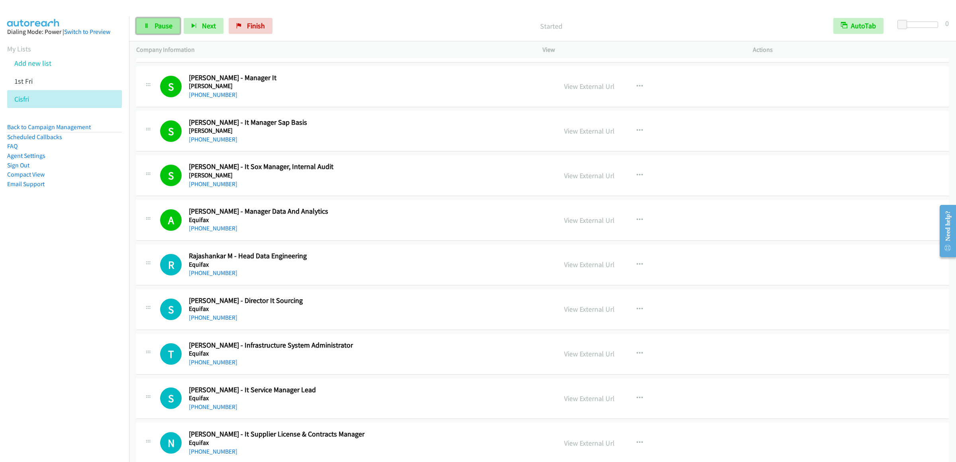
click at [161, 29] on span "Pause" at bounding box center [164, 25] width 18 height 9
click at [161, 29] on span "Start Calls" at bounding box center [170, 25] width 31 height 9
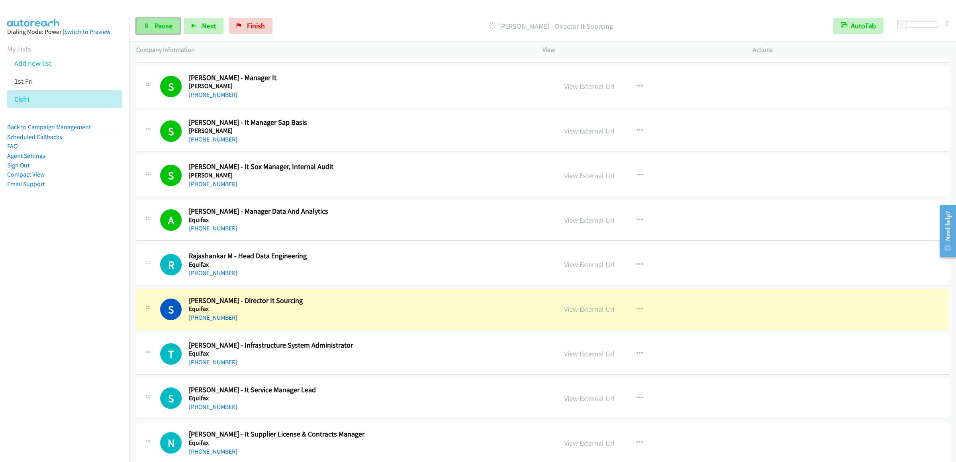
click at [147, 29] on link "Pause" at bounding box center [158, 26] width 44 height 16
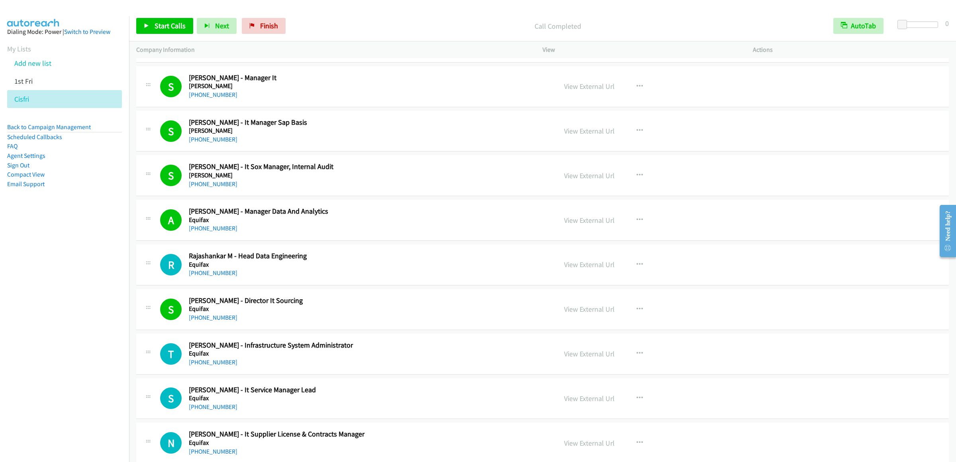
click at [159, 38] on div "Start Calls Pause Next Finish Call Completed AutoTab AutoTab 0" at bounding box center [542, 26] width 827 height 31
click at [159, 34] on link "Start Calls" at bounding box center [164, 26] width 57 height 16
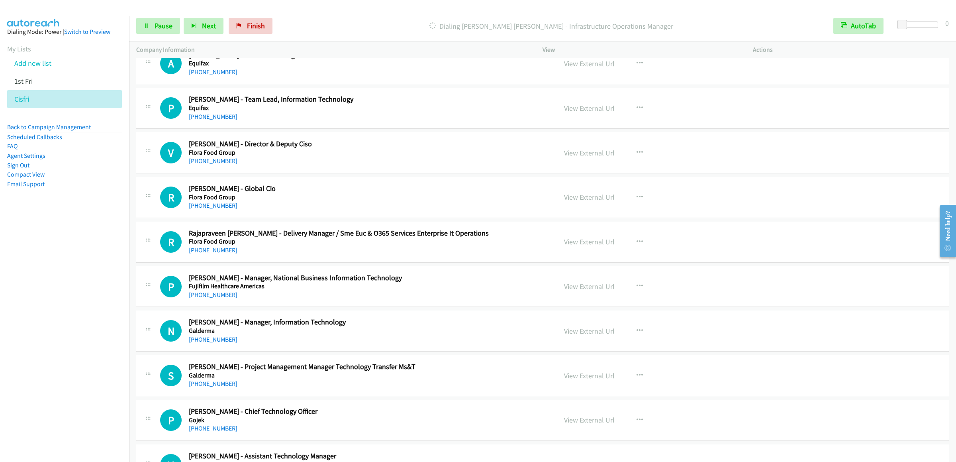
scroll to position [6494, 0]
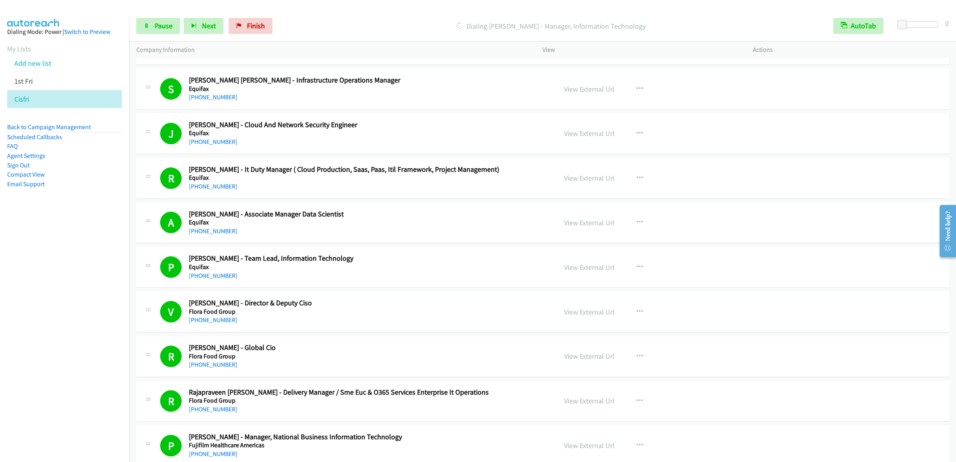
click at [157, 14] on div "Start Calls Pause Next Finish Dialing Ninad Satam - Manager, Information Techno…" at bounding box center [542, 26] width 827 height 31
click at [158, 30] on span "Pause" at bounding box center [164, 25] width 18 height 9
click at [189, 21] on link "Start Calls" at bounding box center [164, 26] width 57 height 16
click at [165, 20] on link "Pause" at bounding box center [158, 26] width 44 height 16
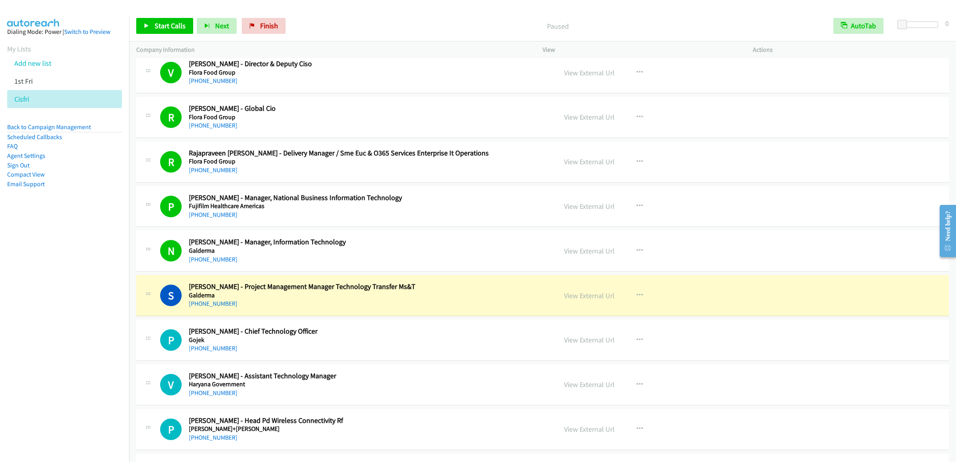
scroll to position [6972, 0]
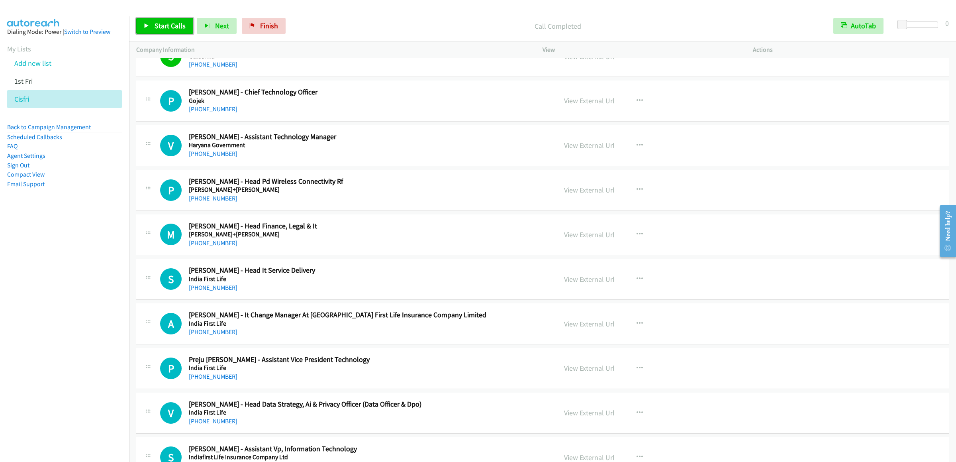
click at [172, 20] on link "Start Calls" at bounding box center [164, 26] width 57 height 16
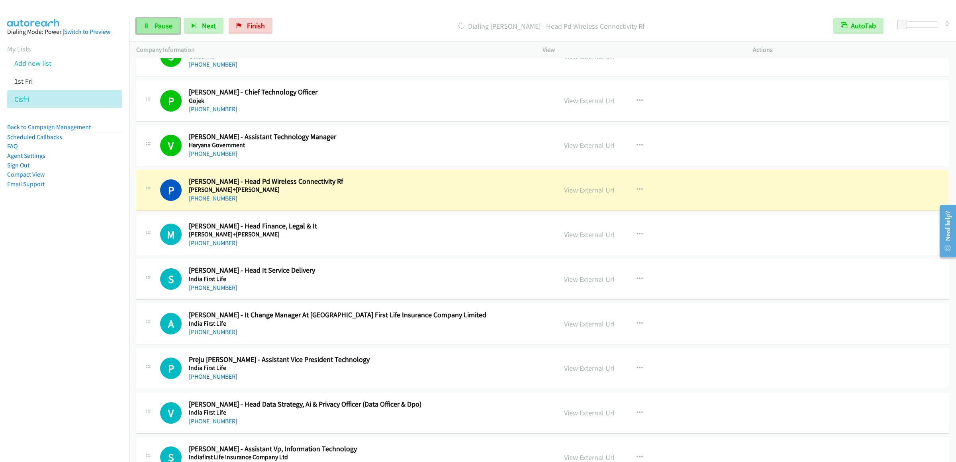
click at [142, 24] on link "Pause" at bounding box center [158, 26] width 44 height 16
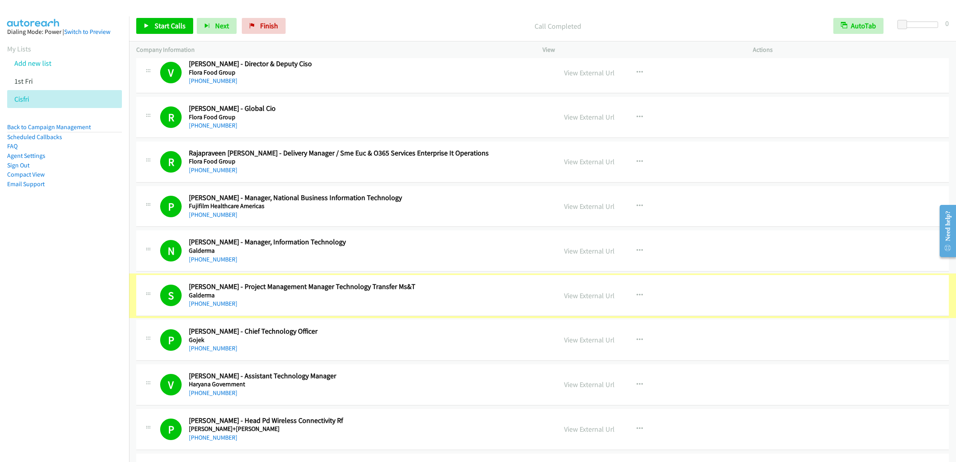
scroll to position [6653, 0]
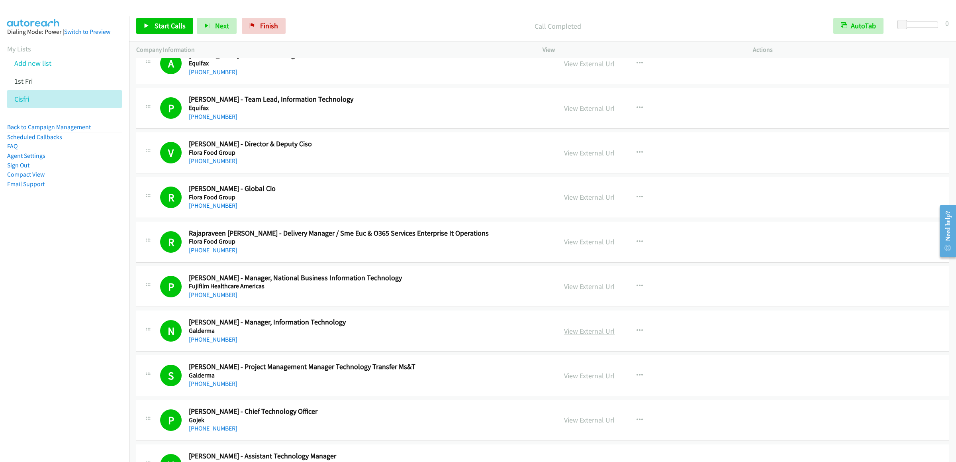
click at [583, 335] on link "View External Url" at bounding box center [589, 330] width 51 height 9
click at [587, 380] on link "View External Url" at bounding box center [589, 375] width 51 height 9
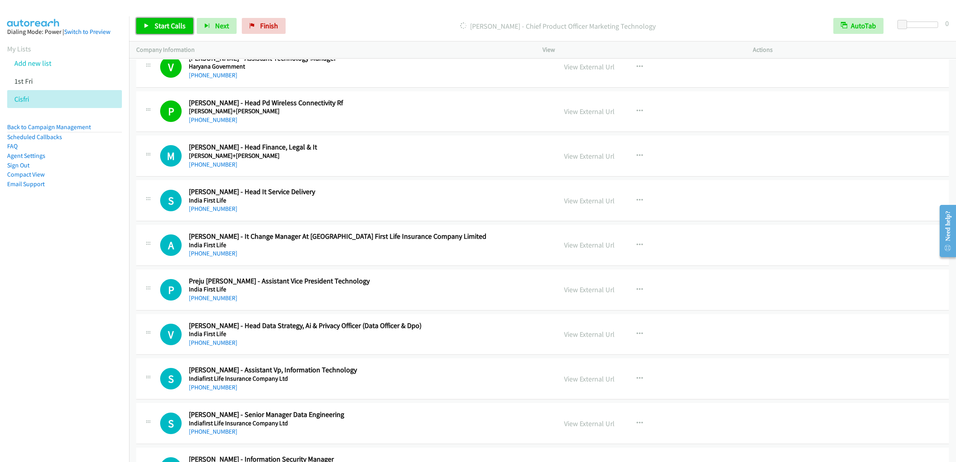
click at [163, 27] on span "Start Calls" at bounding box center [170, 25] width 31 height 9
click at [147, 14] on div "Start Calls Pause Next Finish Started AutoTab AutoTab 0" at bounding box center [542, 26] width 827 height 31
click at [153, 30] on link "Pause" at bounding box center [158, 26] width 44 height 16
click at [637, 204] on icon "button" at bounding box center [640, 200] width 6 height 6
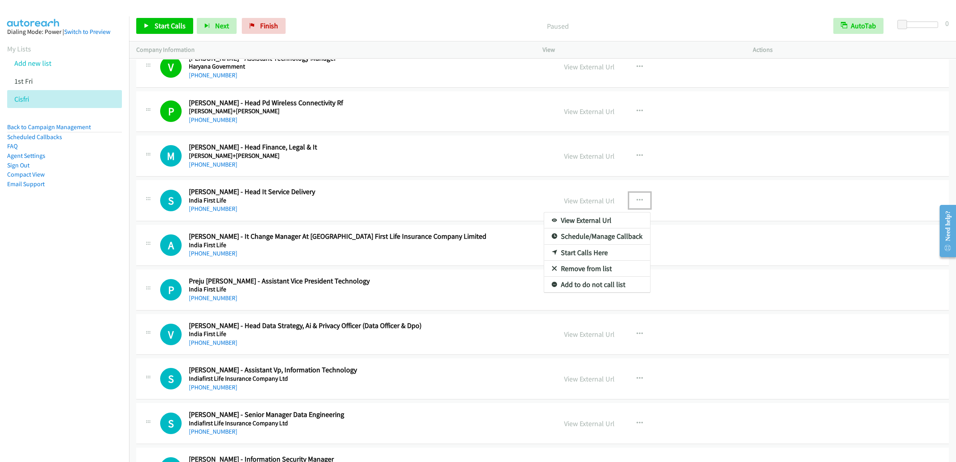
click at [584, 261] on link "Start Calls Here" at bounding box center [597, 253] width 106 height 16
click at [173, 25] on span "Start Calls" at bounding box center [170, 25] width 31 height 9
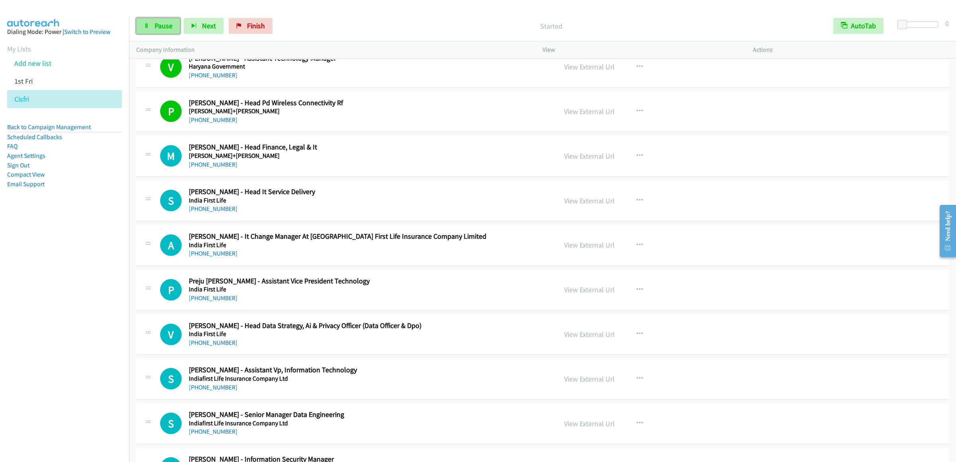
click at [153, 31] on link "Pause" at bounding box center [158, 26] width 44 height 16
click at [638, 159] on icon "button" at bounding box center [640, 156] width 6 height 6
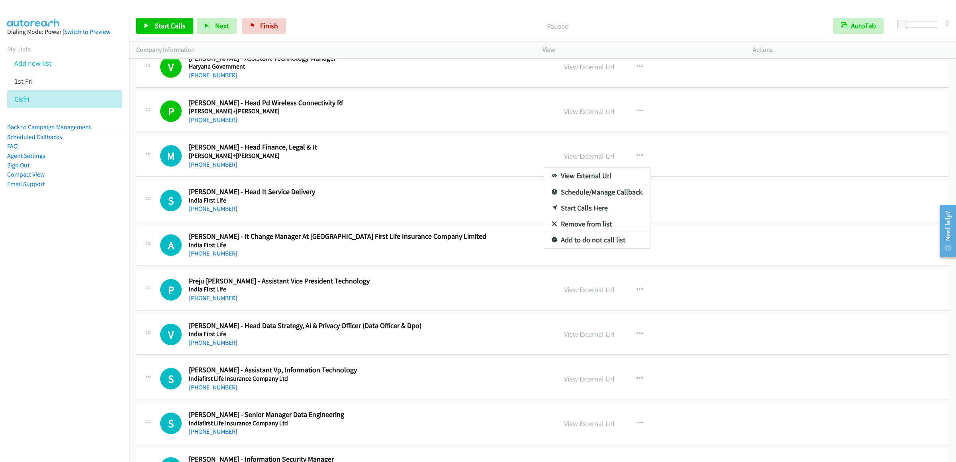
drag, startPoint x: 69, startPoint y: 284, endPoint x: 79, endPoint y: 279, distance: 11.4
click at [68, 284] on nav "Dialing Mode: Power | Switch to Preview My Lists Add new list 1st Fri Cisfri Ba…" at bounding box center [64, 247] width 129 height 462
click at [748, 229] on div at bounding box center [478, 231] width 956 height 462
click at [639, 208] on button "button" at bounding box center [640, 200] width 22 height 16
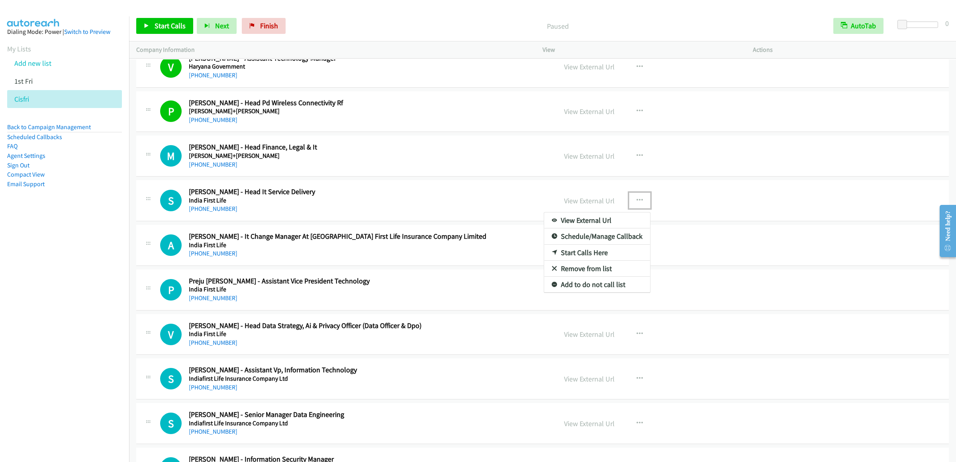
click at [575, 261] on link "Start Calls Here" at bounding box center [597, 253] width 106 height 16
click at [172, 27] on span "Start Calls" at bounding box center [170, 25] width 31 height 9
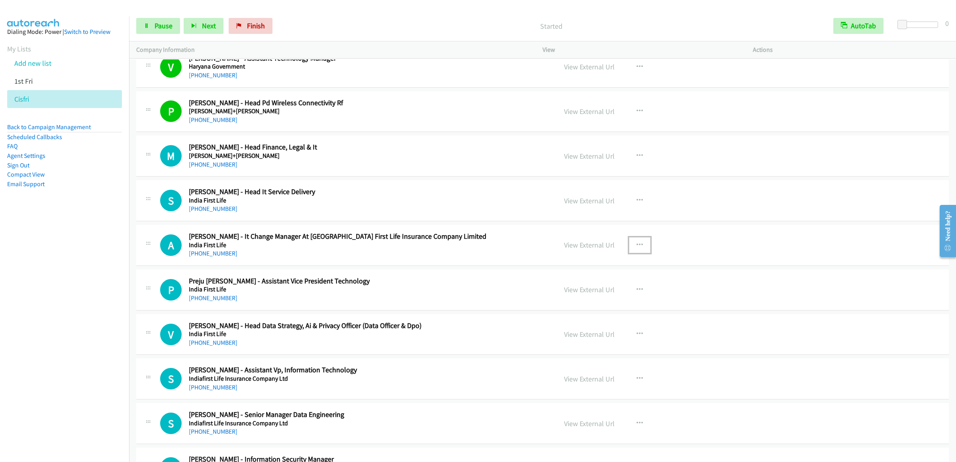
click at [637, 248] on icon "button" at bounding box center [640, 245] width 6 height 6
drag, startPoint x: 158, startPoint y: 22, endPoint x: 163, endPoint y: 27, distance: 7.4
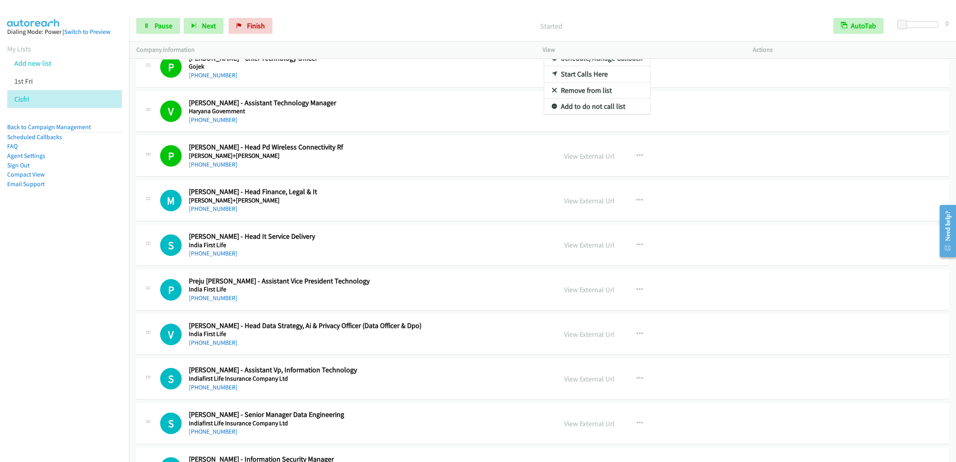
scroll to position [7081, 0]
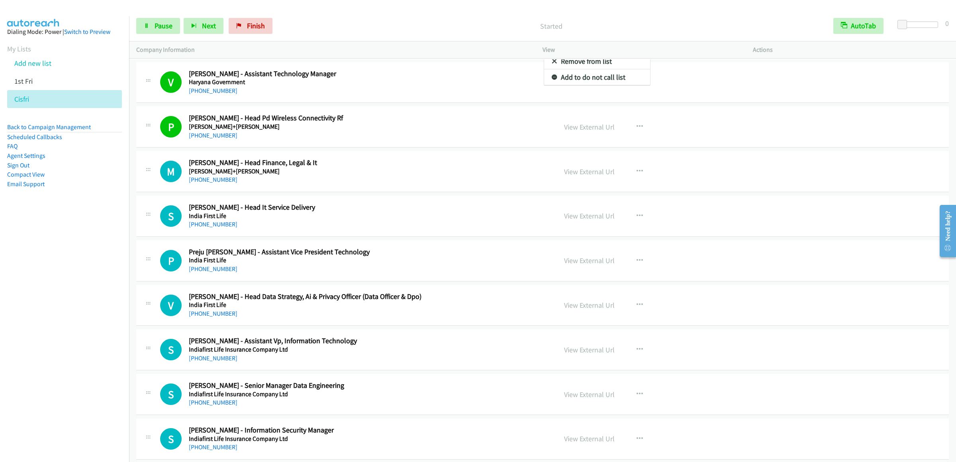
click at [163, 29] on div at bounding box center [478, 231] width 956 height 462
click at [329, 13] on div "Start Calls Pause Next Finish Started AutoTab AutoTab 0" at bounding box center [542, 26] width 827 height 31
click at [164, 27] on span "Pause" at bounding box center [164, 25] width 18 height 9
click at [84, 300] on nav "Dialing Mode: Power | Switch to Preview My Lists Add new list 1st Fri Cisfri Ba…" at bounding box center [64, 247] width 129 height 462
click at [637, 264] on icon "button" at bounding box center [640, 260] width 6 height 6
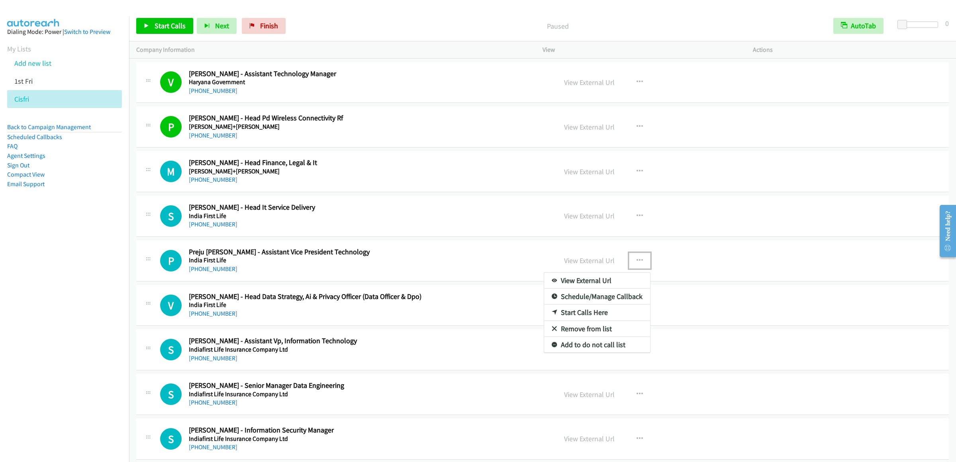
click at [573, 320] on link "Start Calls Here" at bounding box center [597, 312] width 106 height 16
click at [170, 25] on span "Start Calls" at bounding box center [170, 25] width 31 height 9
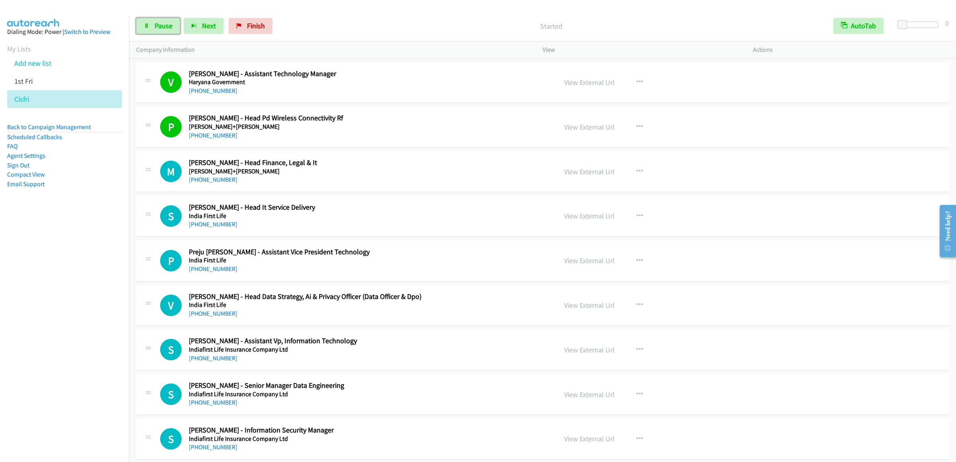
click at [170, 25] on span "Pause" at bounding box center [164, 25] width 18 height 9
click at [593, 220] on link "View External Url" at bounding box center [589, 215] width 51 height 9
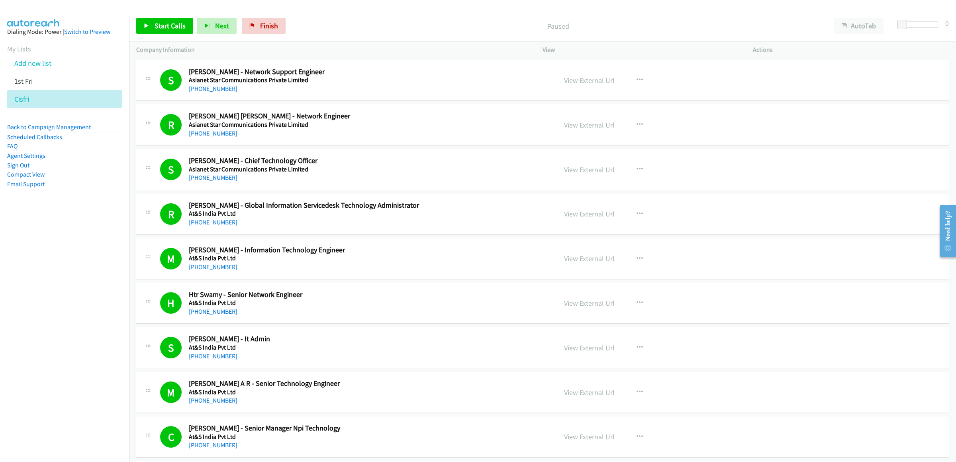
scroll to position [7081, 0]
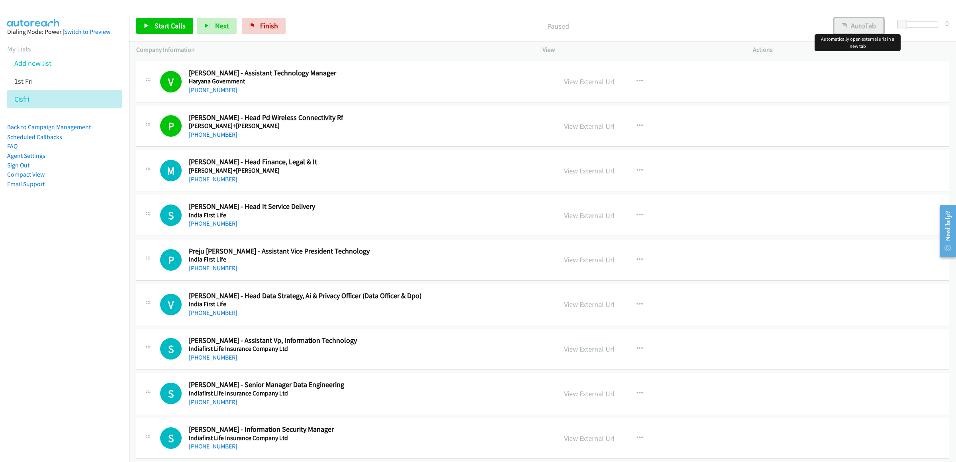
click at [859, 28] on button "AutoTab" at bounding box center [858, 26] width 49 height 16
click at [631, 223] on button "button" at bounding box center [640, 215] width 22 height 16
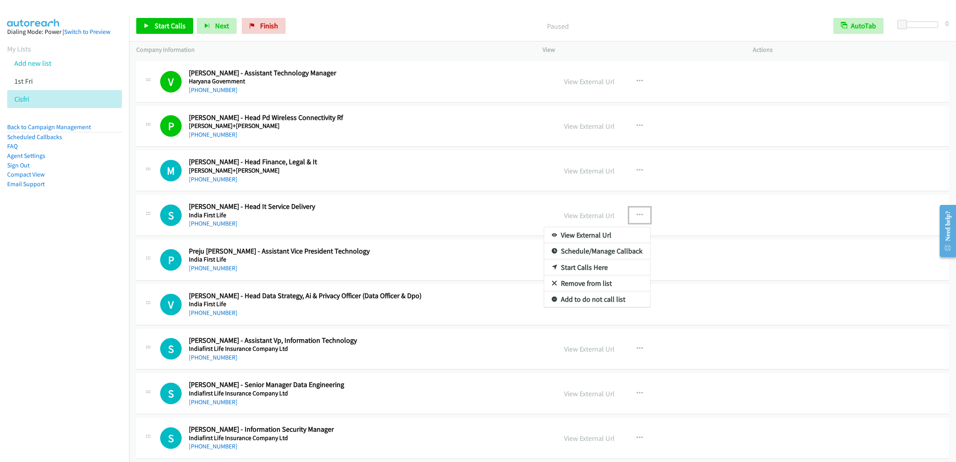
click at [581, 275] on link "Start Calls Here" at bounding box center [597, 267] width 106 height 16
click at [158, 20] on link "Start Calls" at bounding box center [164, 26] width 57 height 16
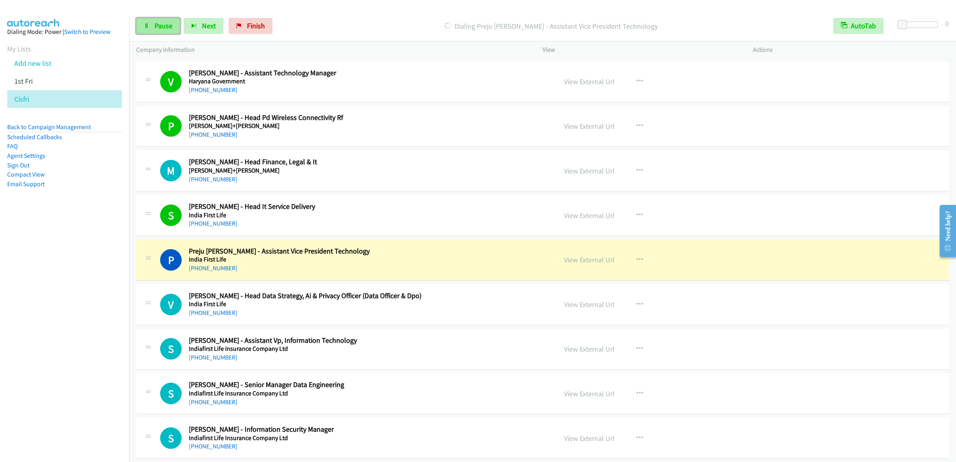
click at [162, 31] on link "Pause" at bounding box center [158, 26] width 44 height 16
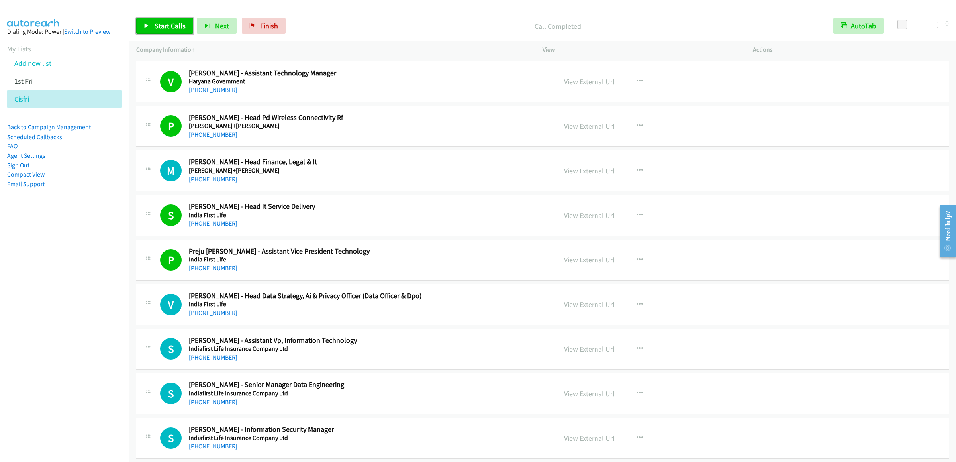
click at [158, 27] on span "Start Calls" at bounding box center [170, 25] width 31 height 9
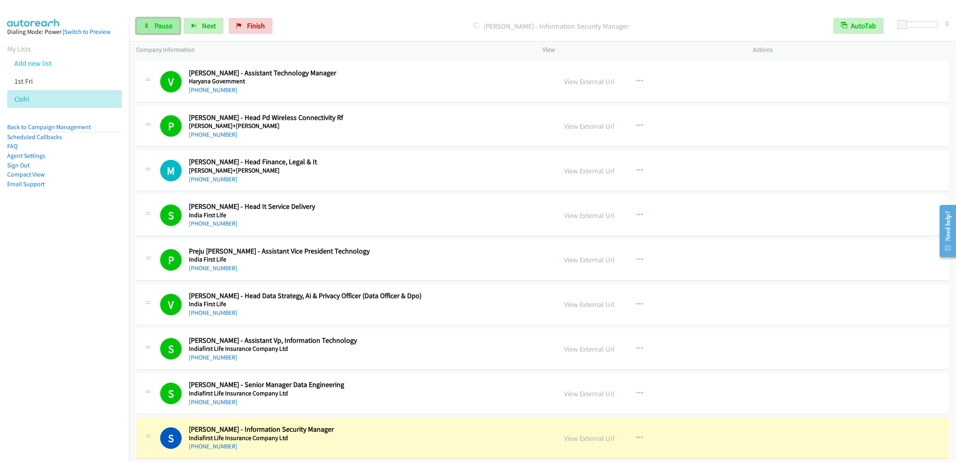
click at [165, 29] on span "Pause" at bounding box center [164, 25] width 18 height 9
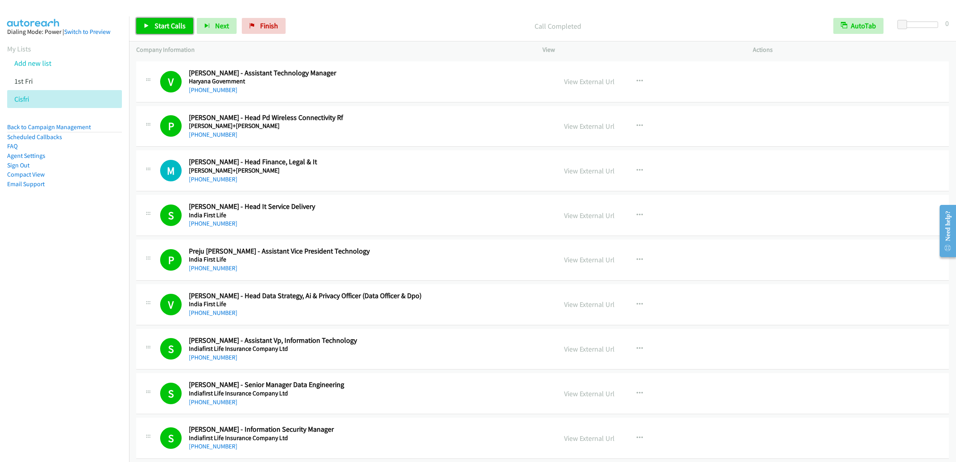
click at [177, 25] on span "Start Calls" at bounding box center [170, 25] width 31 height 9
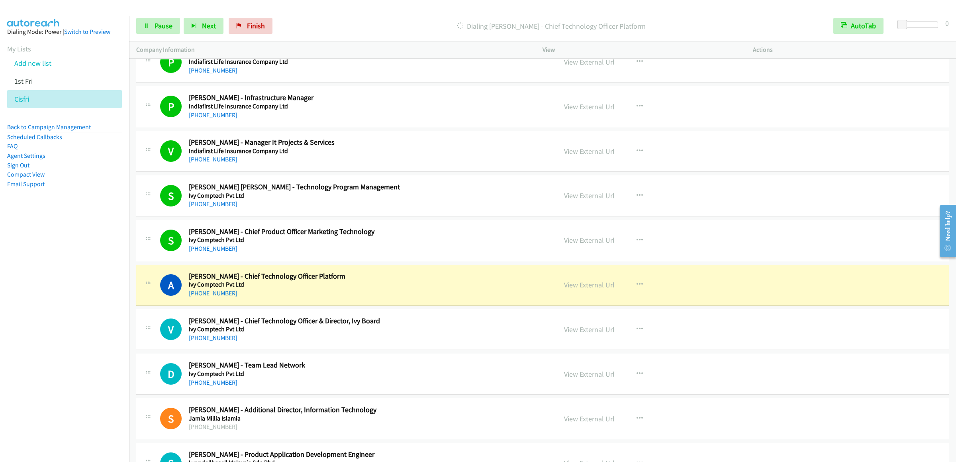
scroll to position [8276, 0]
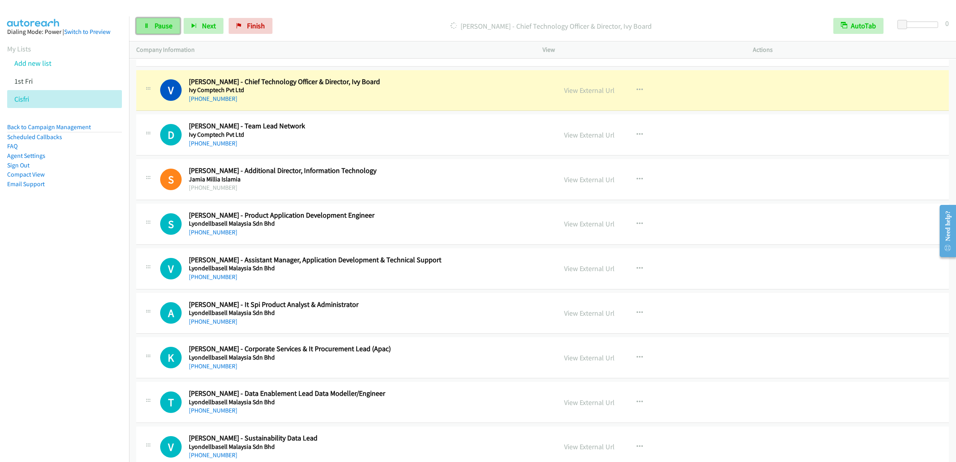
click at [145, 24] on icon at bounding box center [147, 27] width 6 height 6
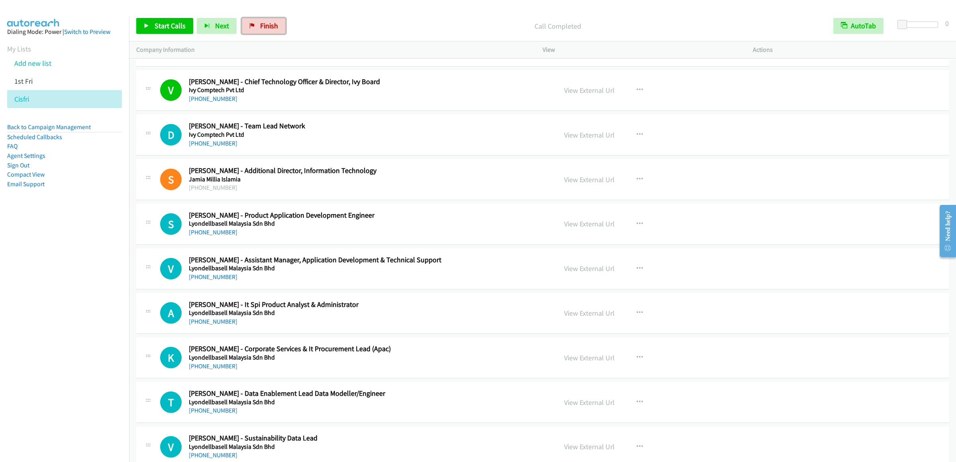
drag, startPoint x: 263, startPoint y: 29, endPoint x: 526, endPoint y: 64, distance: 265.2
click at [263, 29] on span "Finish" at bounding box center [269, 25] width 18 height 9
